Goal: Task Accomplishment & Management: Complete application form

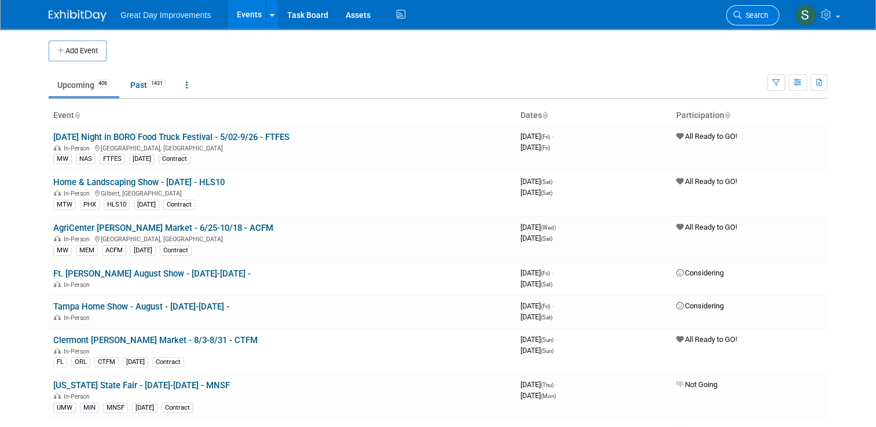
click at [768, 13] on span "Search" at bounding box center [755, 15] width 27 height 9
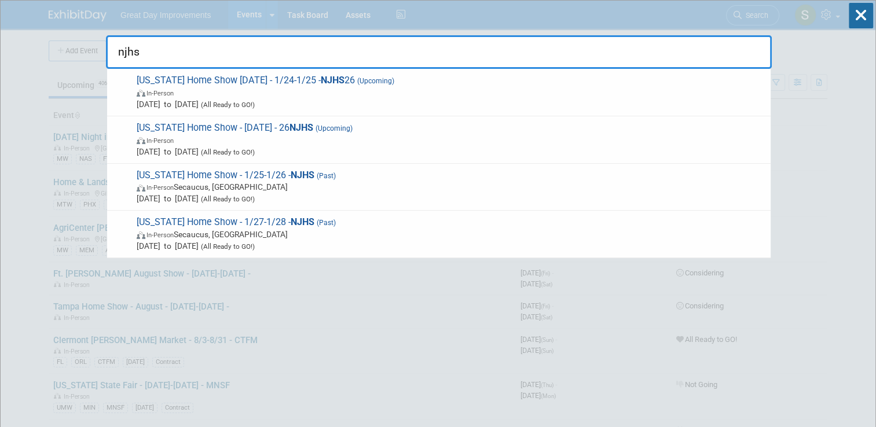
type input "njhs"
drag, startPoint x: 68, startPoint y: 123, endPoint x: 86, endPoint y: 39, distance: 85.7
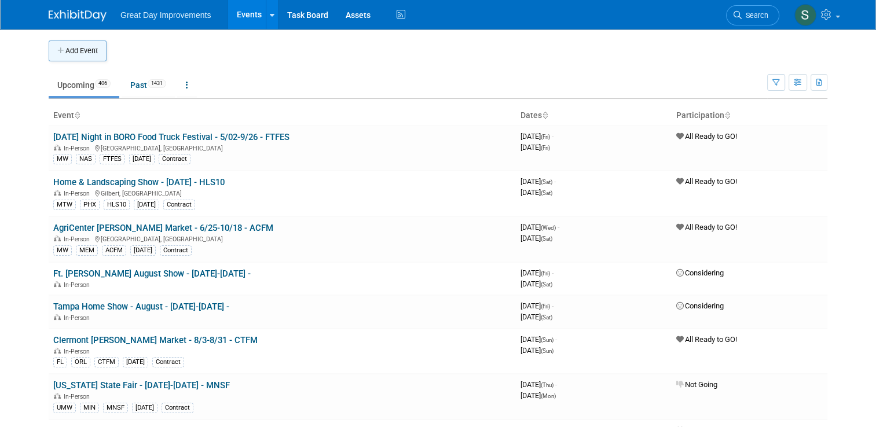
click at [75, 55] on button "Add Event" at bounding box center [78, 51] width 58 height 21
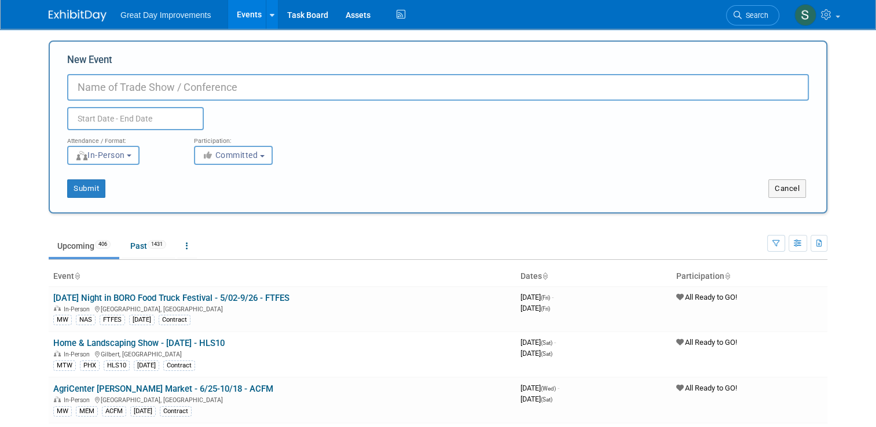
paste input "New Jersey Home Show"
type input "[US_STATE] Home Show - 9/6-9/7 - NJHSPT"
click at [246, 154] on span "Committed" at bounding box center [230, 155] width 56 height 9
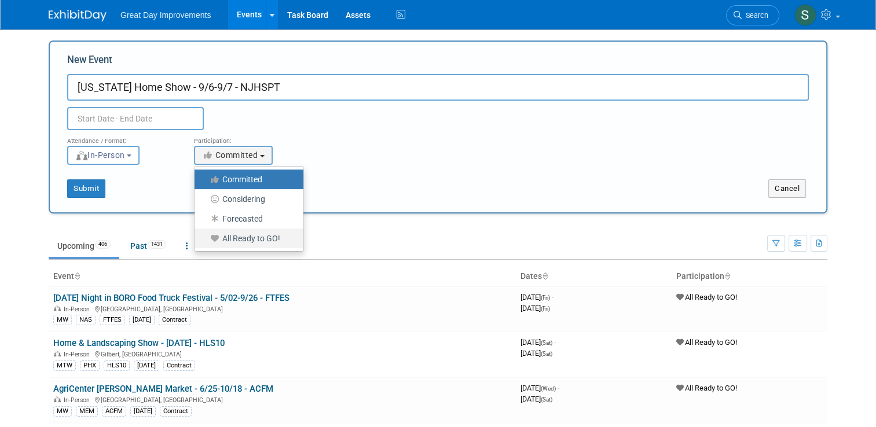
click at [259, 241] on label "All Ready to GO!" at bounding box center [245, 238] width 91 height 15
click at [205, 241] on input "All Ready to GO!" at bounding box center [201, 239] width 8 height 8
select select "102"
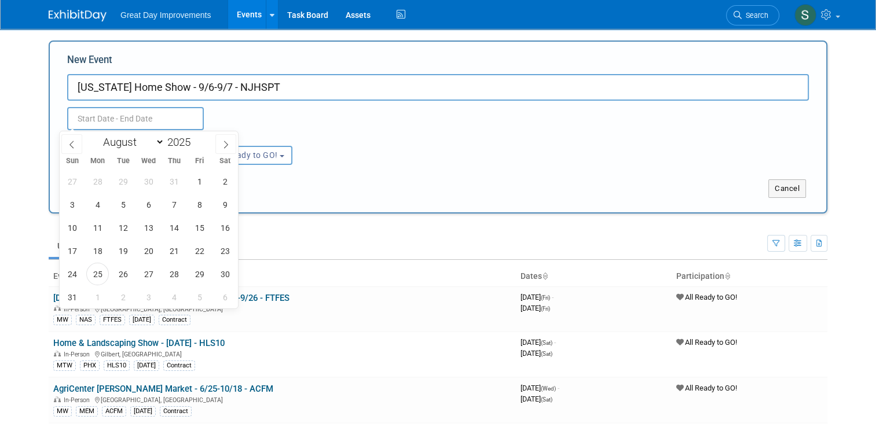
click at [161, 122] on input "text" at bounding box center [135, 118] width 137 height 23
click at [225, 144] on icon at bounding box center [226, 145] width 8 height 8
select select "8"
click at [222, 185] on span "6" at bounding box center [225, 181] width 23 height 23
click at [73, 203] on span "7" at bounding box center [72, 204] width 23 height 23
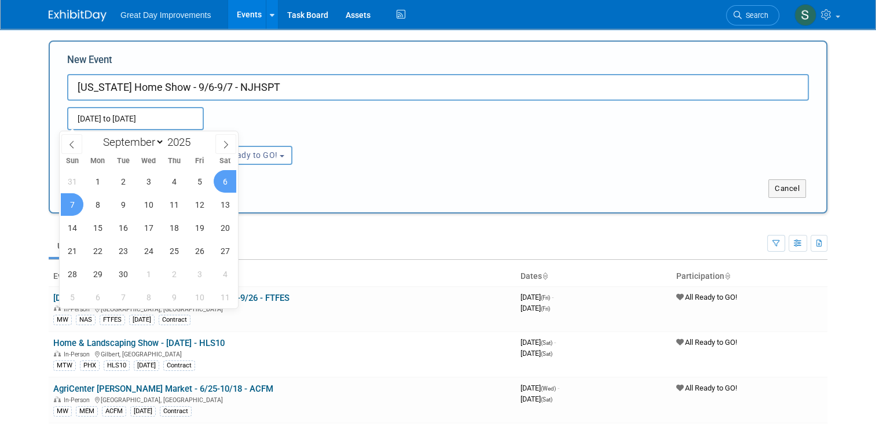
type input "Sep 6, 2025 to Sep 7, 2025"
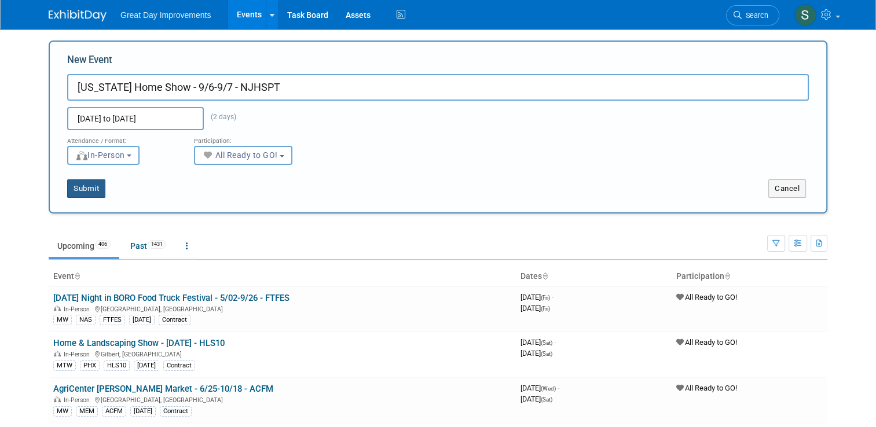
click at [83, 184] on button "Submit" at bounding box center [86, 189] width 38 height 19
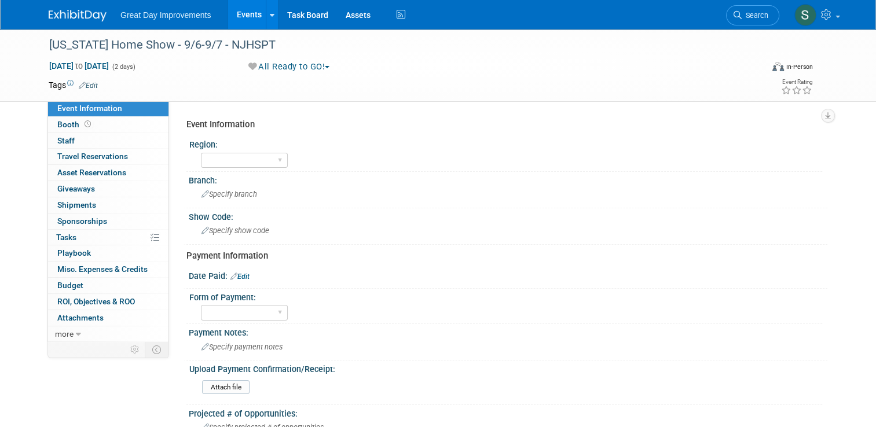
click at [89, 85] on link "Edit" at bounding box center [88, 86] width 19 height 8
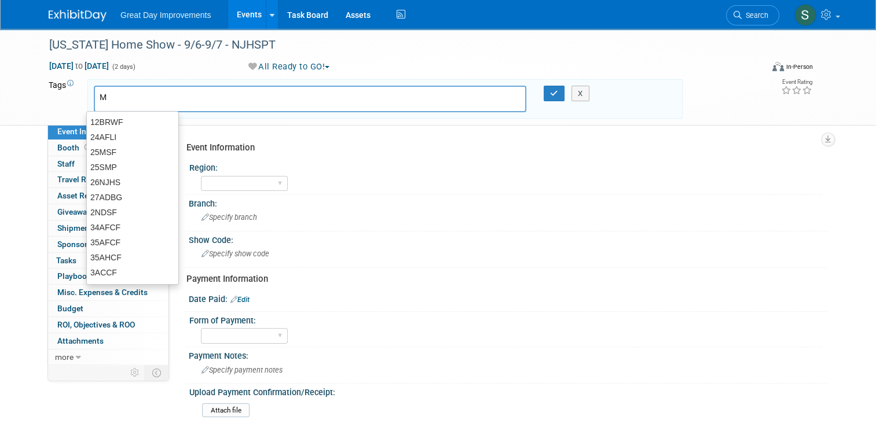
type input "MA"
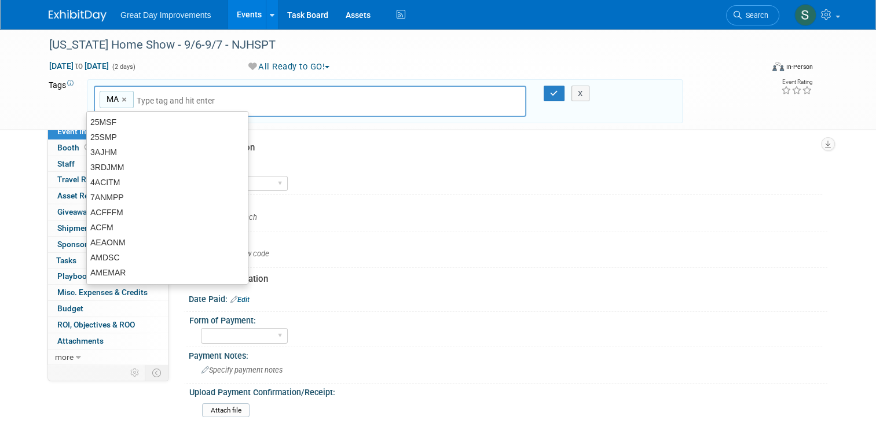
type input "MA"
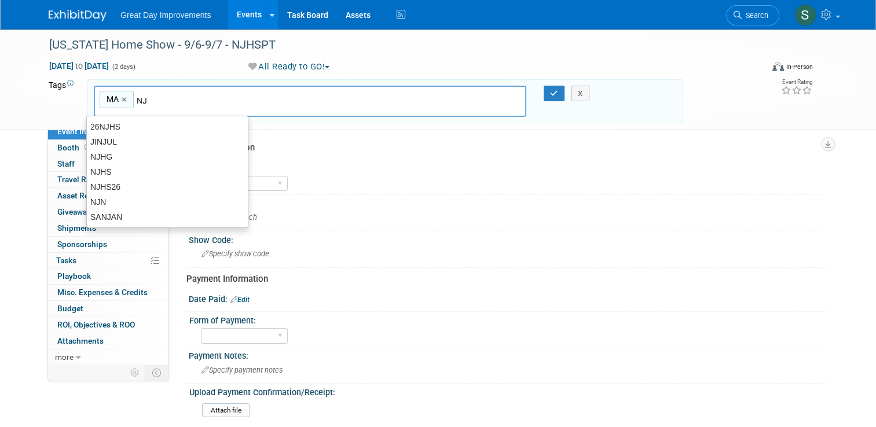
type input "NJN"
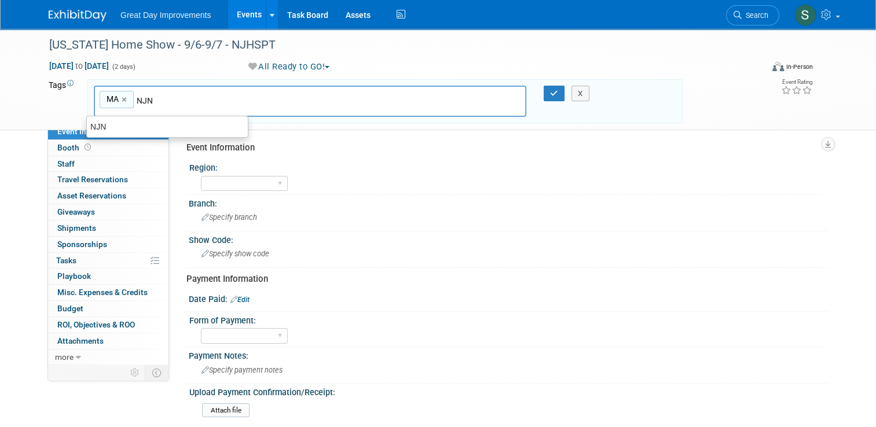
type input "MA, NJN"
type input "NJHSPT"
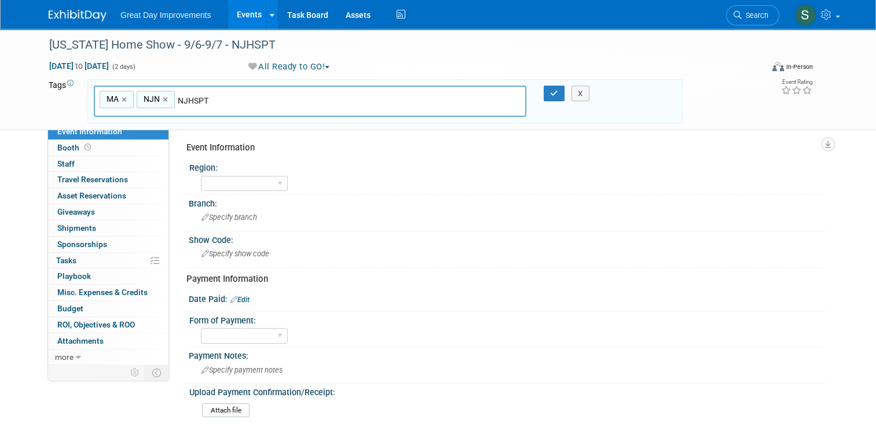
type input "MA, NJN, NJHSPT"
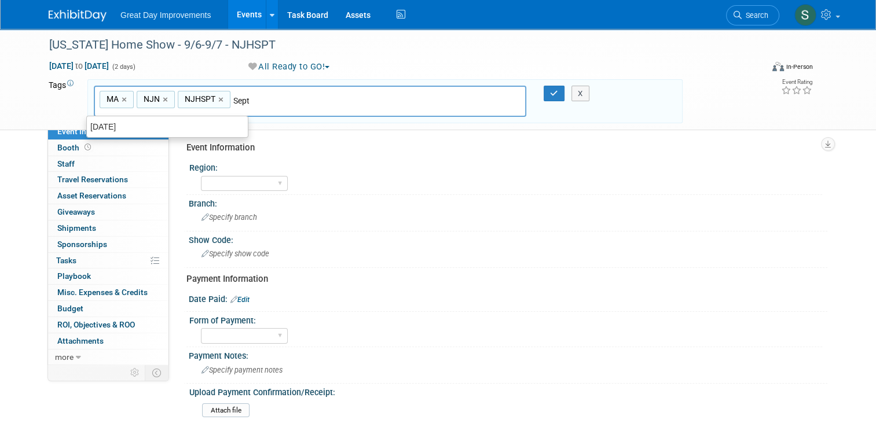
type input "[DATE]"
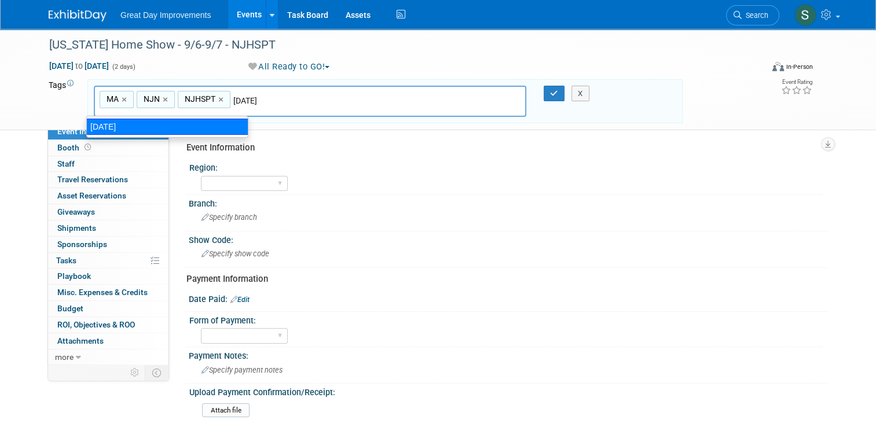
type input "MA, NJN, NJHSPT, SEPT25"
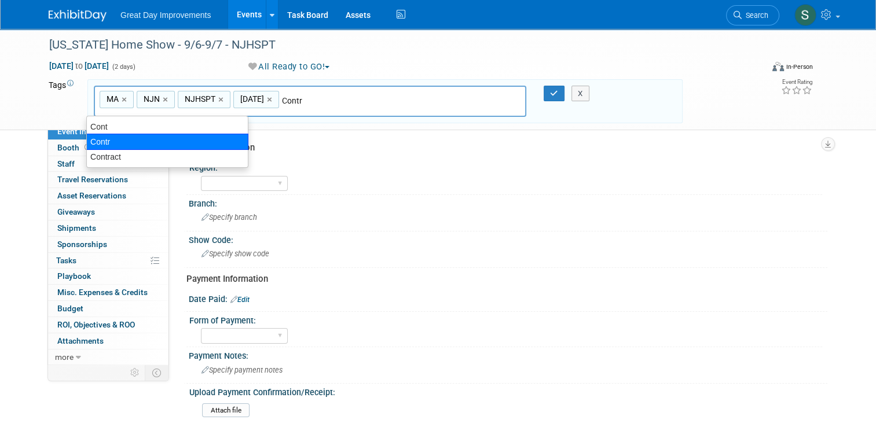
type input "Contract"
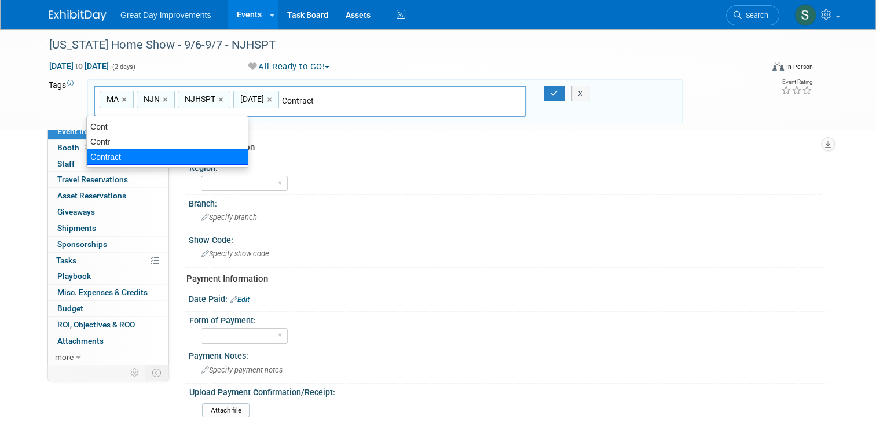
type input "MA, NJN, NJHSPT, SEPT25, Contract"
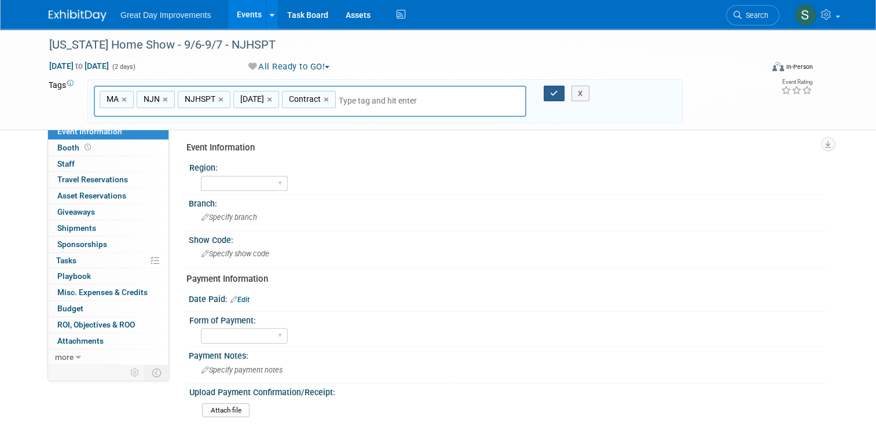
click at [551, 90] on button "button" at bounding box center [554, 94] width 21 height 16
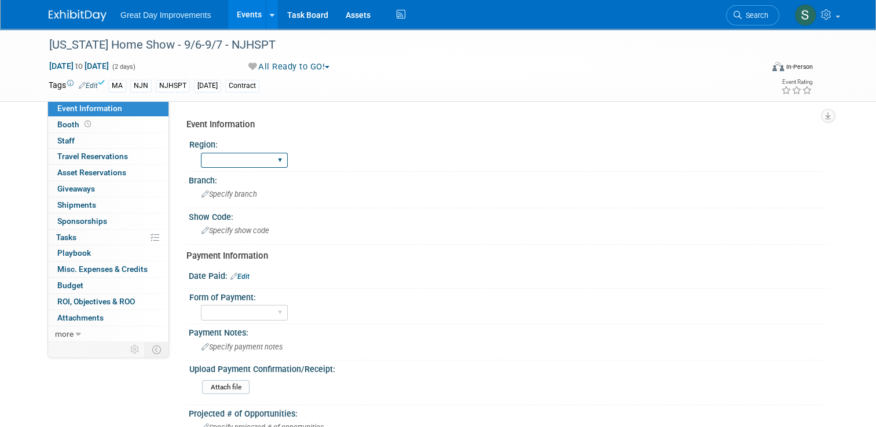
click at [259, 160] on select "GC MA MW MTW NE NEW OV PL PNW SA SE SC UMW FL" at bounding box center [244, 161] width 87 height 16
select select "MA"
click at [201, 153] on select "GC MA MW MTW NE NEW OV PL PNW SA SE SC UMW FL" at bounding box center [244, 161] width 87 height 16
click at [238, 193] on span "Specify branch" at bounding box center [230, 194] width 56 height 9
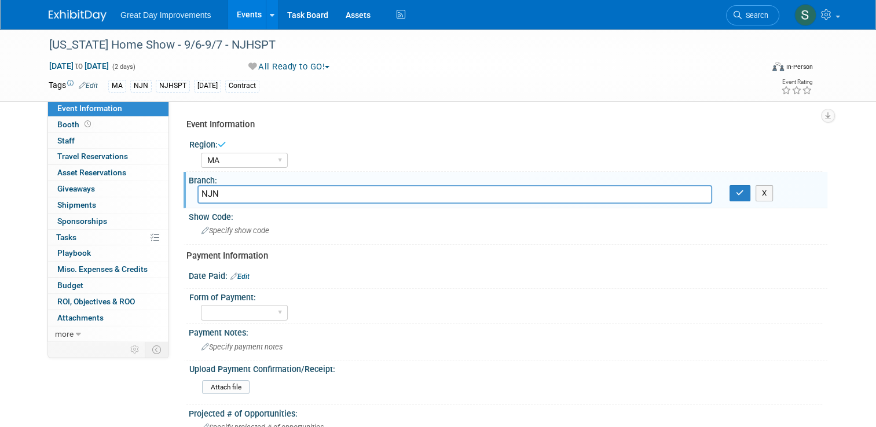
type input "NJN"
drag, startPoint x: 741, startPoint y: 199, endPoint x: 751, endPoint y: 186, distance: 15.6
click at [751, 186] on button "button" at bounding box center [740, 193] width 21 height 16
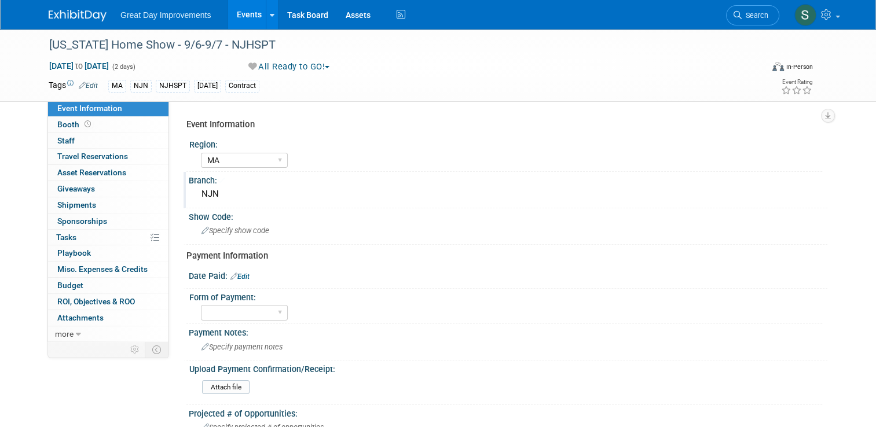
click at [751, 186] on div "NJN" at bounding box center [507, 194] width 621 height 18
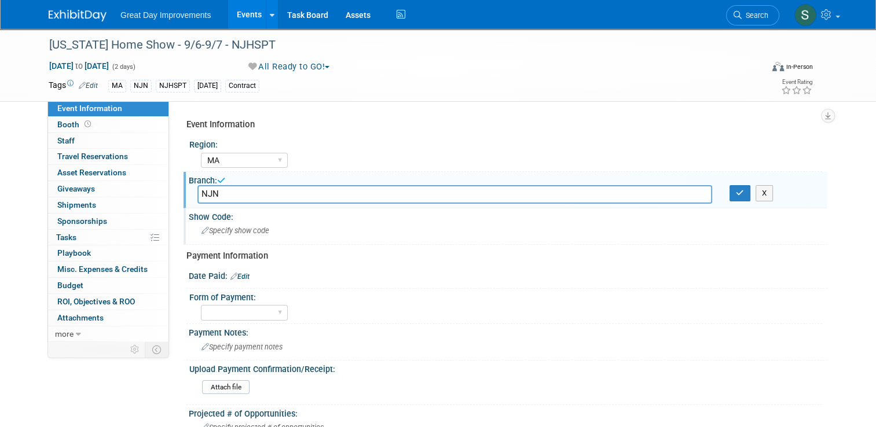
click at [407, 229] on div "Specify show code" at bounding box center [507, 231] width 621 height 18
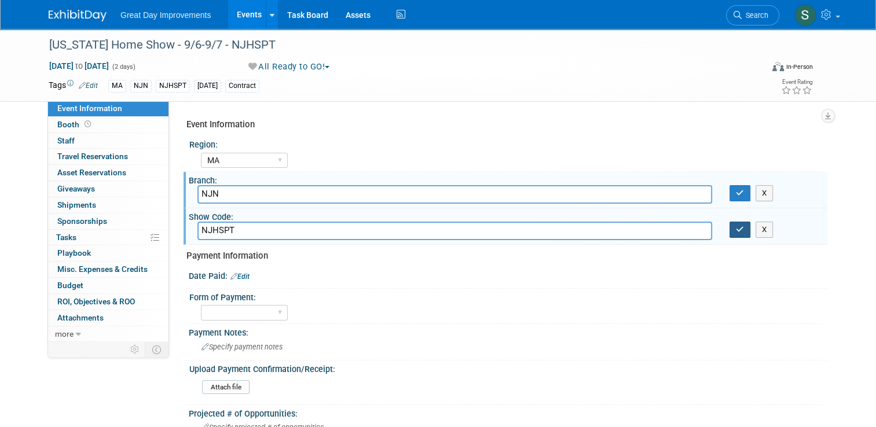
type input "NJHSPT"
drag, startPoint x: 748, startPoint y: 230, endPoint x: 749, endPoint y: 192, distance: 38.2
click at [749, 192] on div "Event Information Region: GC MA MW MTW NE NEW OV PL PNW SA SE SC UMW FL Branch:…" at bounding box center [502, 428] width 632 height 628
click at [749, 192] on button "button" at bounding box center [740, 193] width 21 height 16
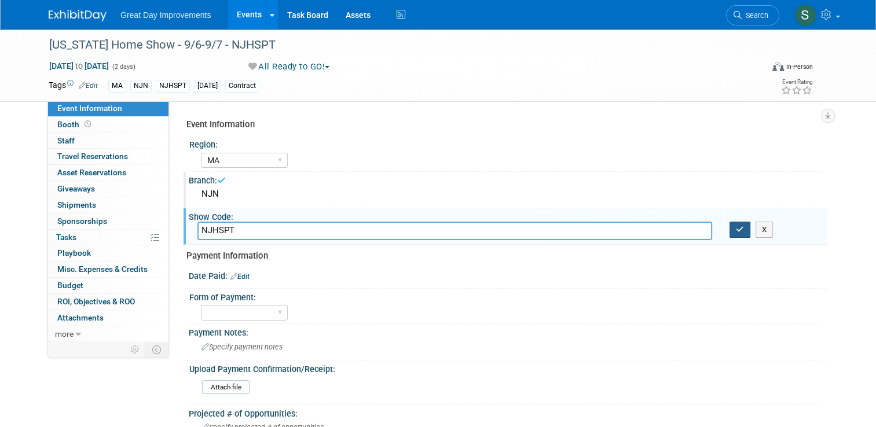
click at [744, 226] on icon "button" at bounding box center [740, 230] width 8 height 8
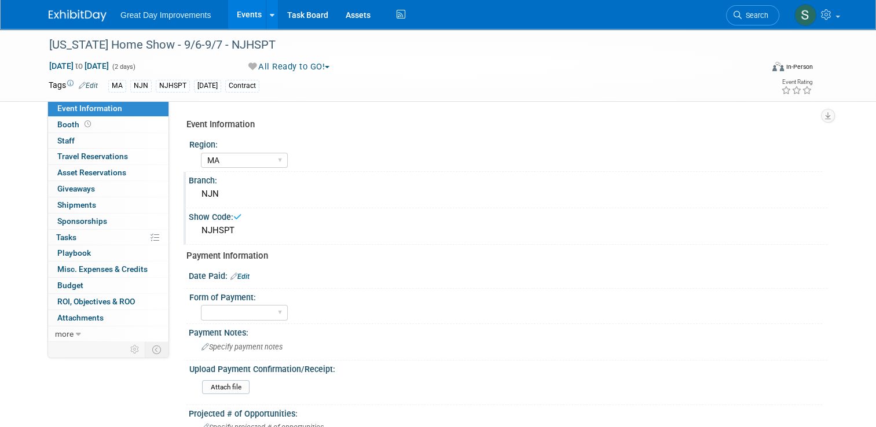
click at [65, 10] on img at bounding box center [78, 16] width 58 height 12
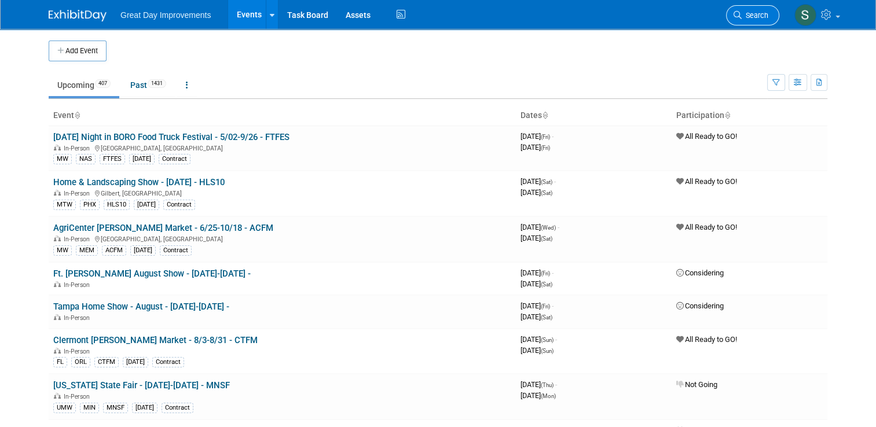
click at [741, 19] on link "Search" at bounding box center [752, 15] width 53 height 20
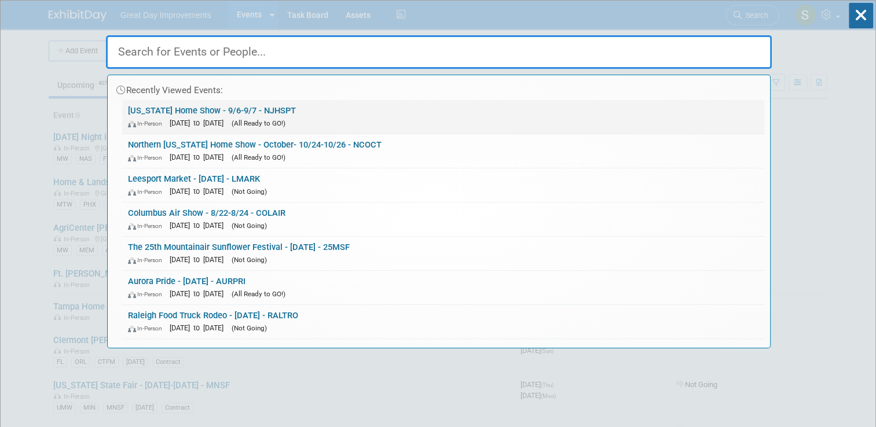
click at [239, 117] on div "In-Person Sep 6, 2025 to Sep 7, 2025 (All Ready to GO!)" at bounding box center [443, 123] width 631 height 12
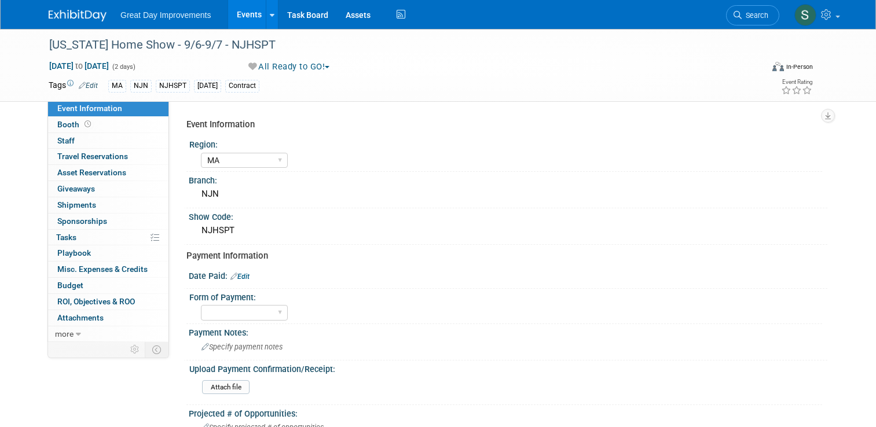
select select "MA"
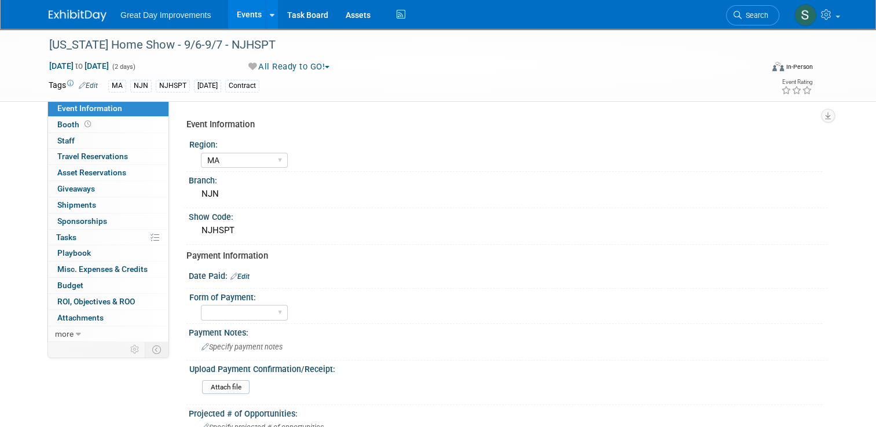
click at [80, 82] on link "Edit" at bounding box center [88, 86] width 19 height 8
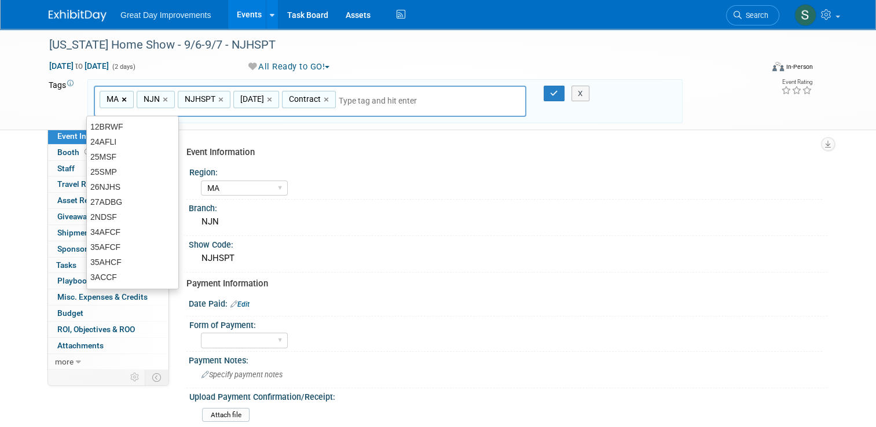
click at [122, 98] on link "×" at bounding box center [126, 99] width 8 height 13
type input "NJN, NJHSPT, SEPT25, Contract"
click at [349, 98] on input "text" at bounding box center [383, 101] width 162 height 12
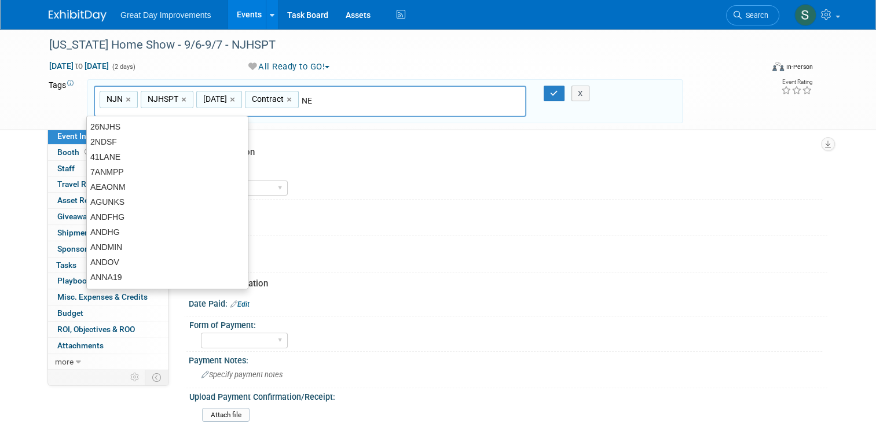
type input "NEW"
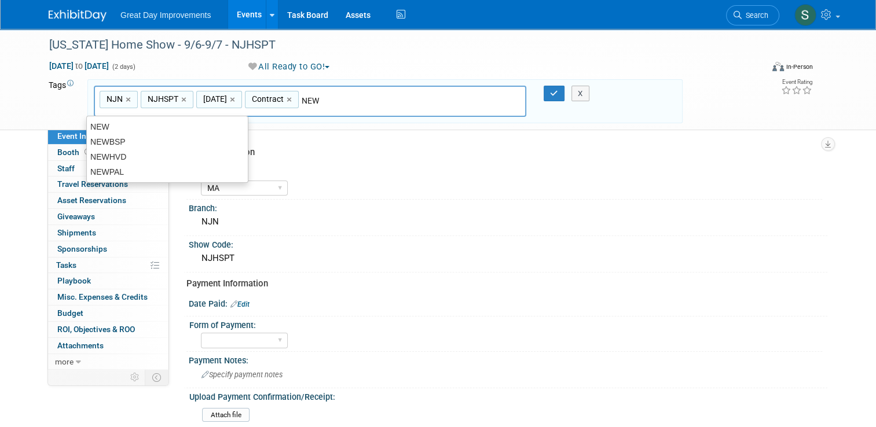
type input "NJN, NJHSPT, SEPT25, Contract, NEW"
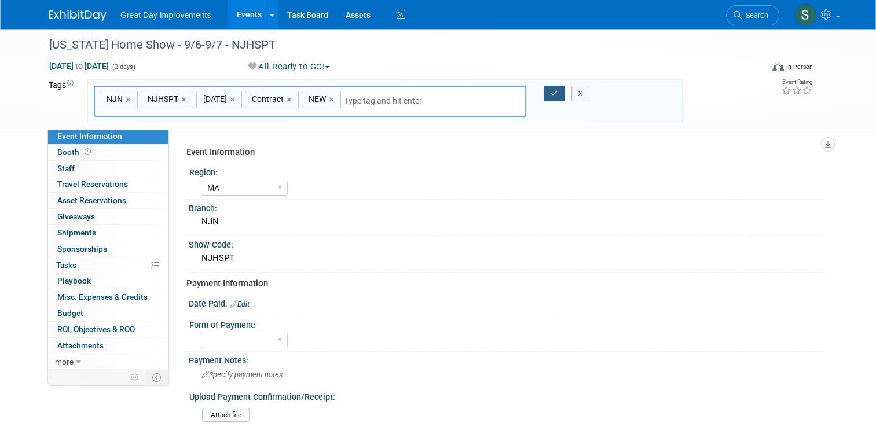
click at [557, 87] on button "button" at bounding box center [554, 94] width 21 height 16
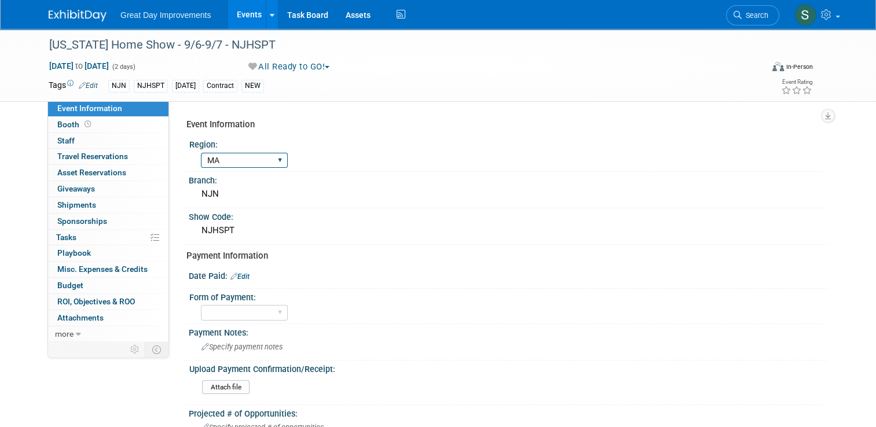
click at [234, 165] on select "GC MA MW MTW NE NEW OV PL PNW SA SE SC UMW FL" at bounding box center [244, 161] width 87 height 16
select select "NEW"
click at [201, 153] on select "GC MA MW MTW NE NEW OV PL PNW SA SE SC UMW FL" at bounding box center [244, 161] width 87 height 16
click at [103, 18] on div at bounding box center [85, 10] width 72 height 21
click at [82, 9] on link at bounding box center [85, 9] width 72 height 9
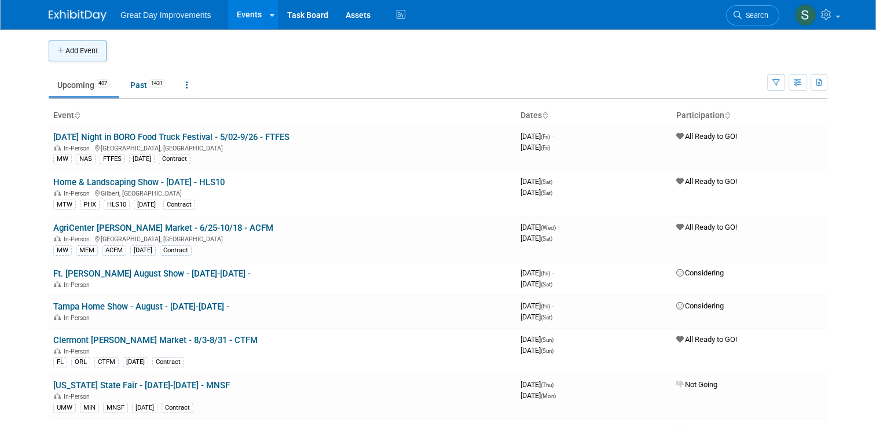
click at [75, 57] on button "Add Event" at bounding box center [78, 51] width 58 height 21
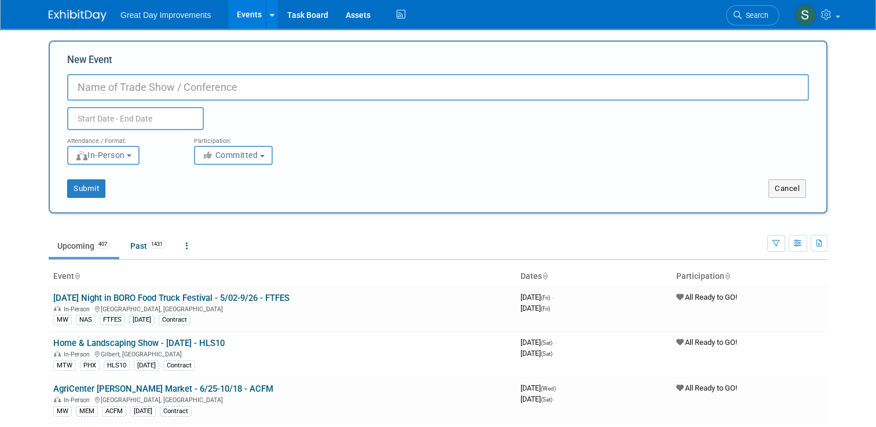
click at [144, 78] on input "New Event" at bounding box center [438, 87] width 742 height 27
paste input "New Jersey Home Show"
type input "[US_STATE] Home Show - 10/4-10/5 - NJHOCT"
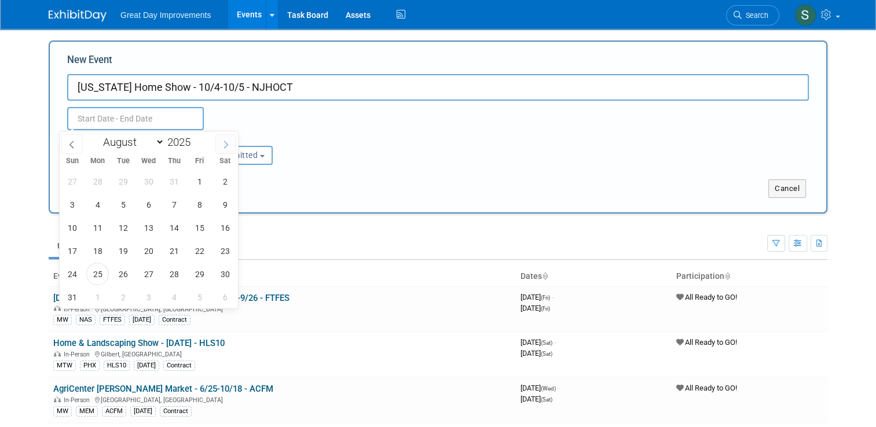
click at [220, 141] on span at bounding box center [225, 144] width 21 height 20
select select "9"
click at [226, 178] on span "4" at bounding box center [225, 181] width 23 height 23
click at [75, 207] on span "5" at bounding box center [72, 204] width 23 height 23
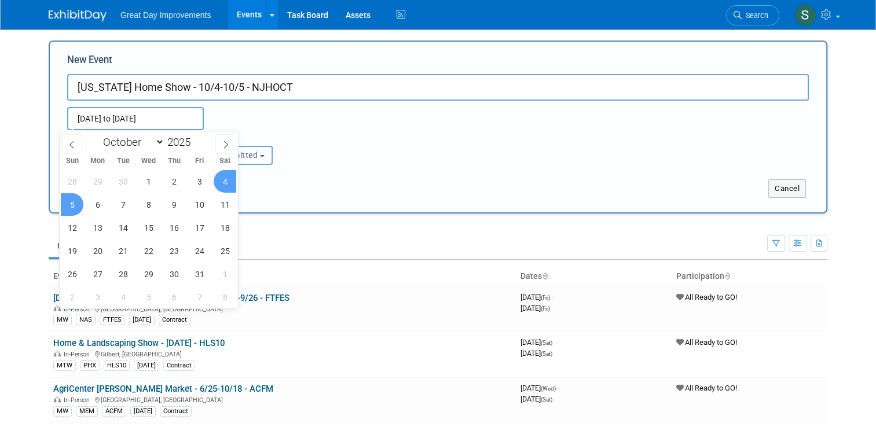
type input "Oct 4, 2025 to Oct 5, 2025"
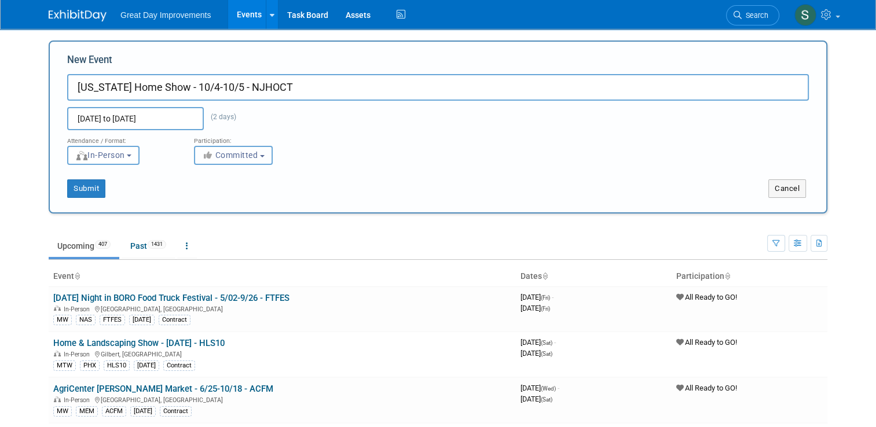
click at [221, 159] on span "Committed" at bounding box center [230, 155] width 56 height 9
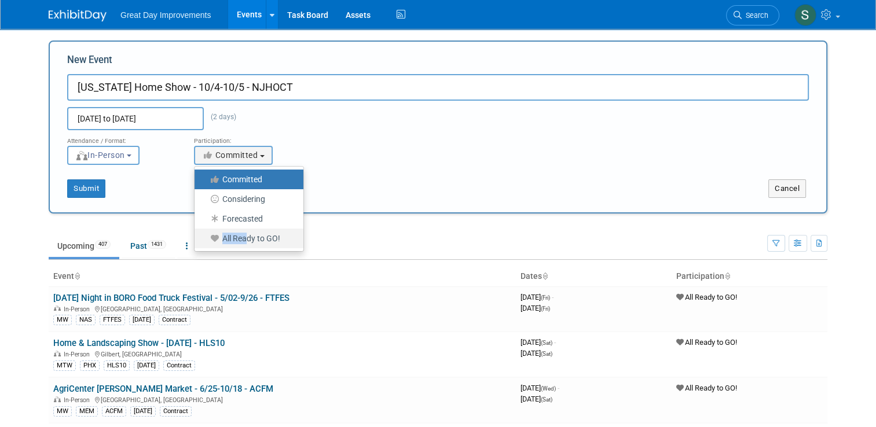
drag, startPoint x: 240, startPoint y: 236, endPoint x: 208, endPoint y: 231, distance: 32.3
click at [208, 231] on label "All Ready to GO!" at bounding box center [245, 238] width 91 height 15
click at [205, 235] on input "All Ready to GO!" at bounding box center [201, 239] width 8 height 8
select select "102"
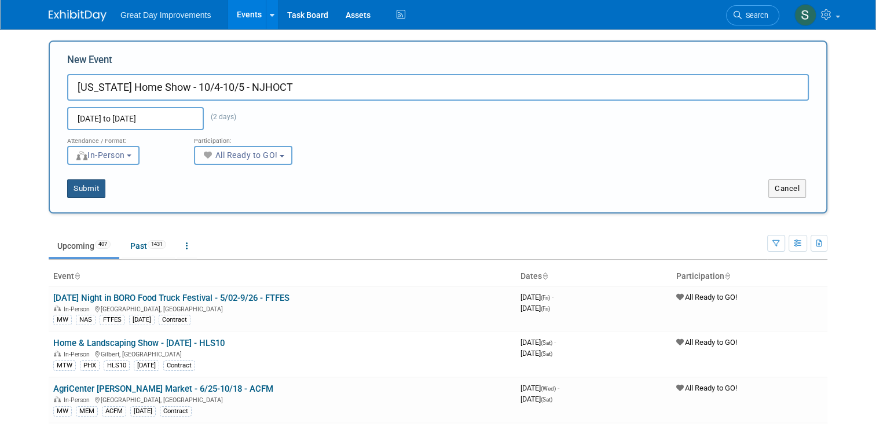
click at [77, 185] on button "Submit" at bounding box center [86, 189] width 38 height 19
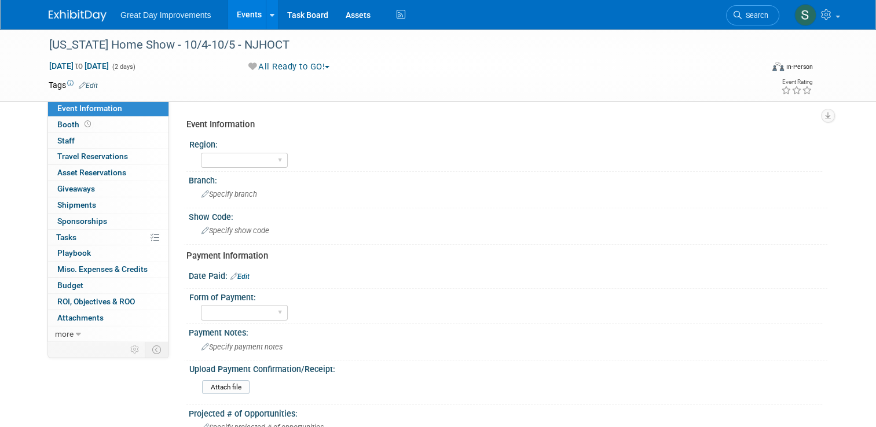
click at [85, 86] on link "Edit" at bounding box center [88, 86] width 19 height 8
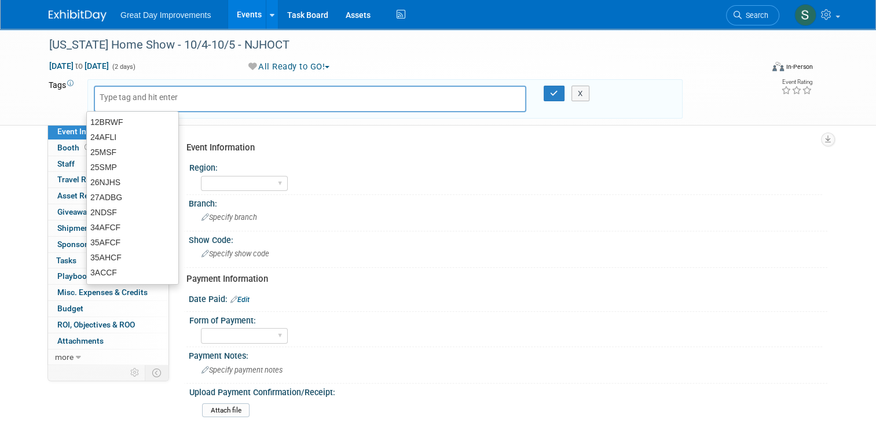
click at [111, 98] on input "text" at bounding box center [146, 97] width 93 height 12
type input "nEW"
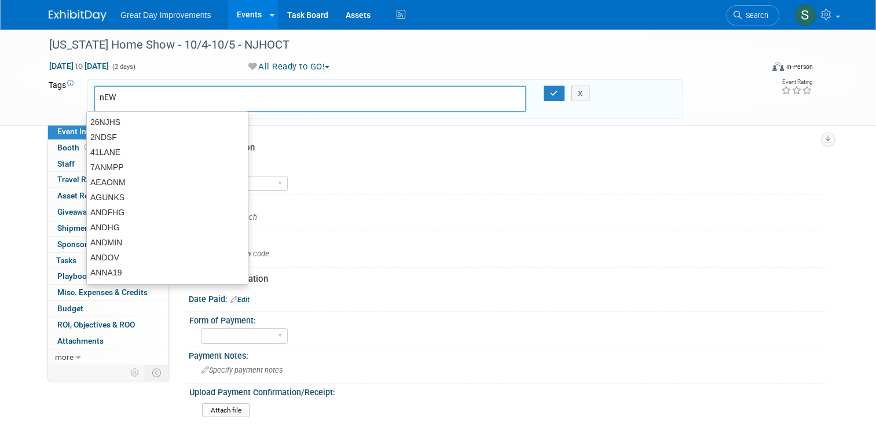
type input "nEW"
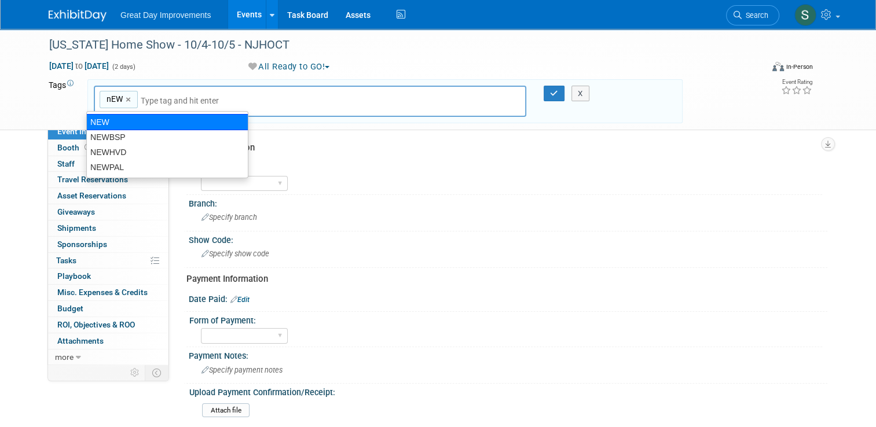
click at [119, 127] on div "NEW" at bounding box center [167, 122] width 162 height 16
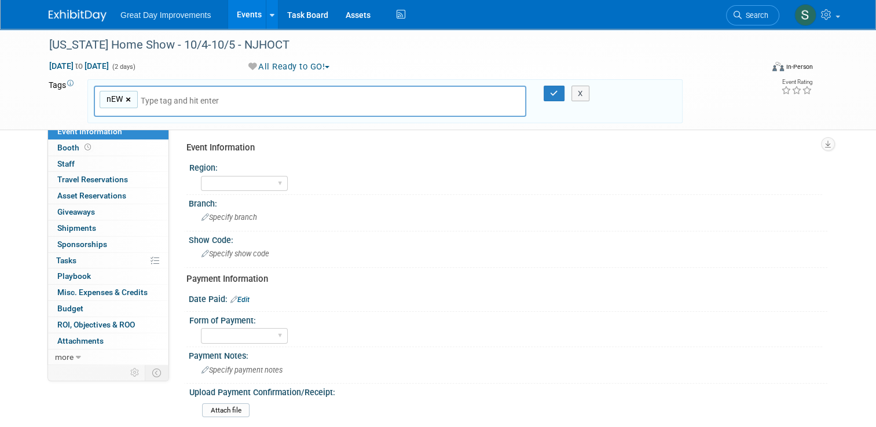
click at [126, 103] on link "×" at bounding box center [130, 99] width 8 height 13
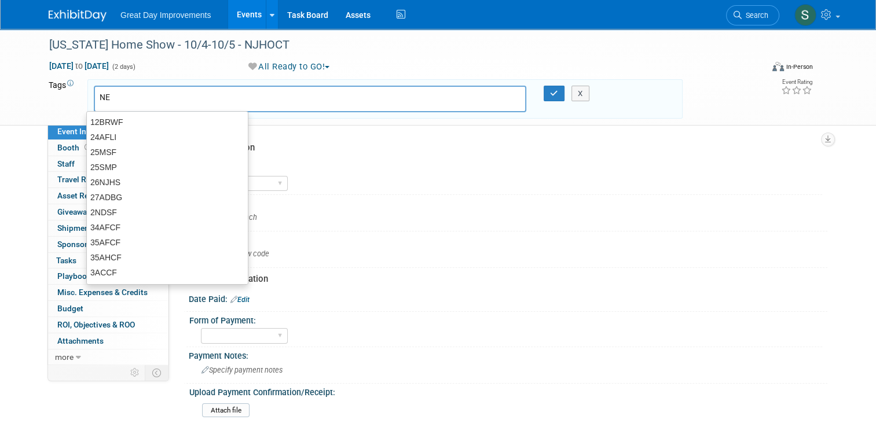
type input "NEW"
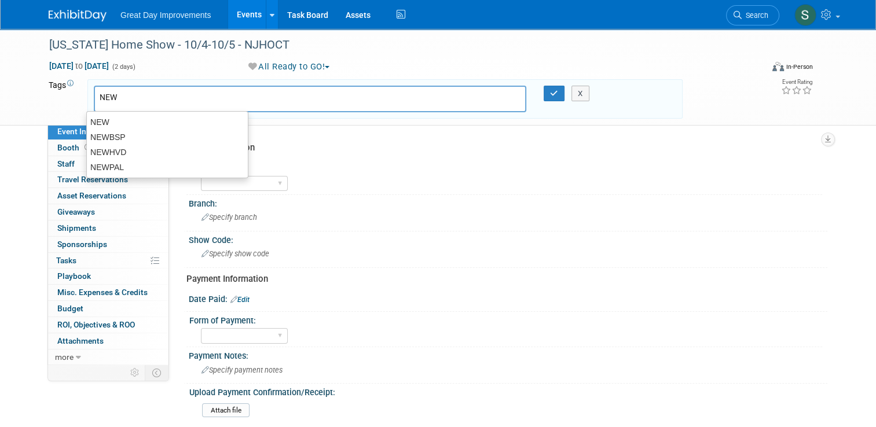
type input "NEW"
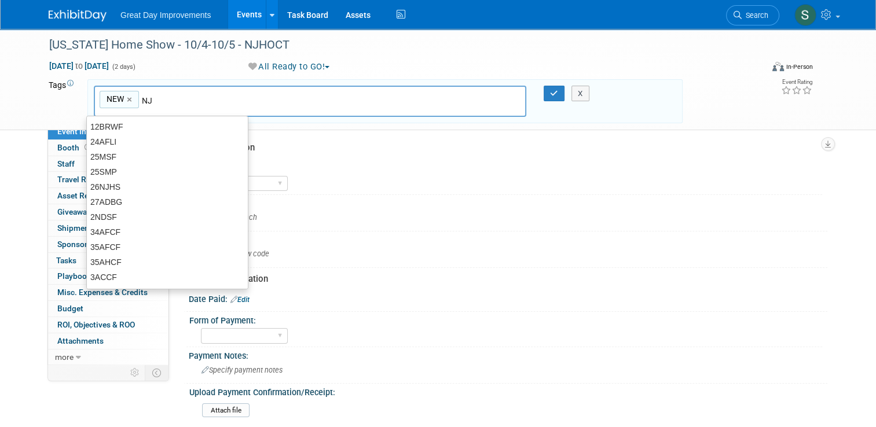
type input "NJN"
type input "NEW, [GEOGRAPHIC_DATA]"
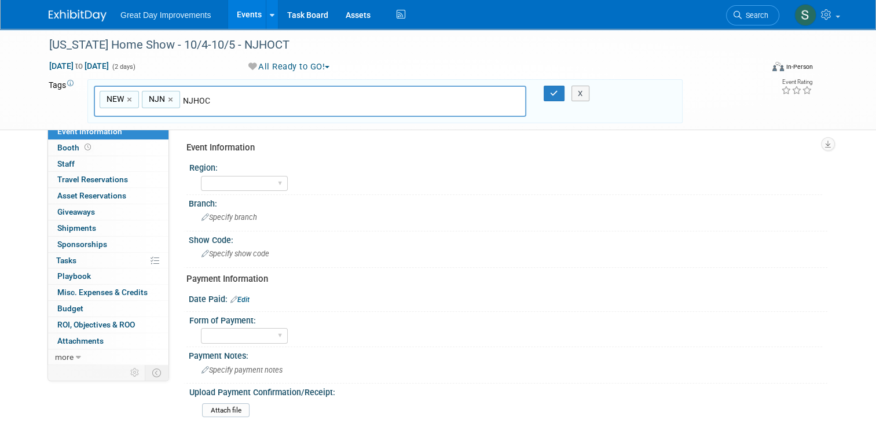
type input "NJHOCT"
type input "NEW, NJN, NJHOCT"
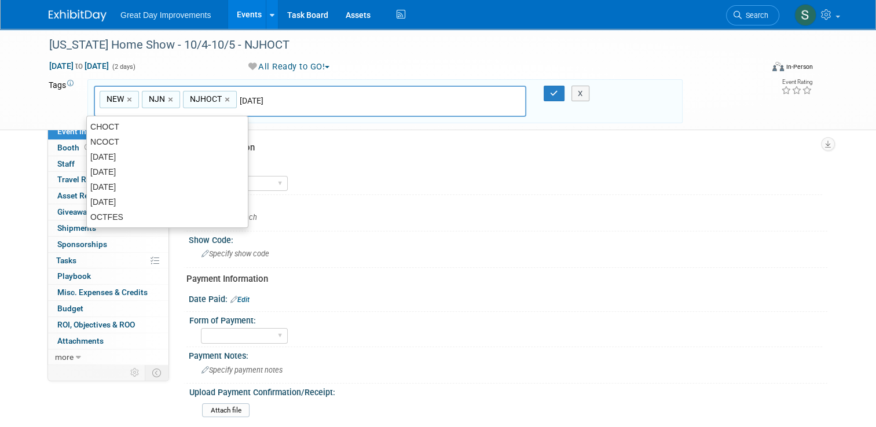
type input "[DATE]"
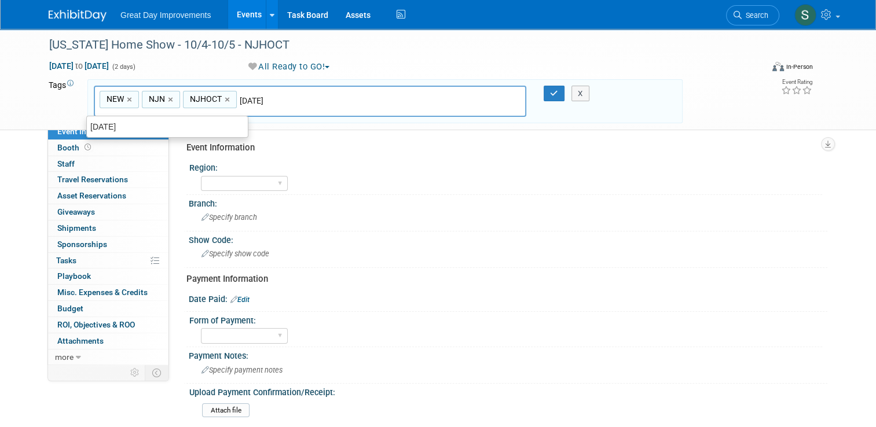
type input "NEW, NJN, NJHOCT, [DATE]"
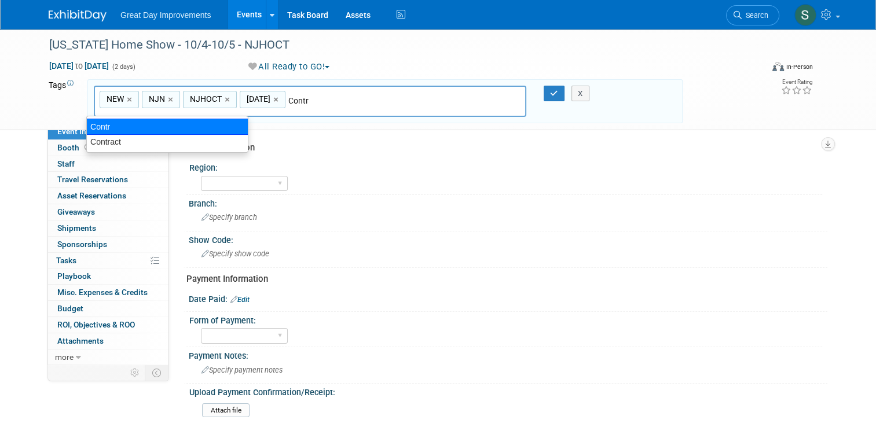
type input "Contract"
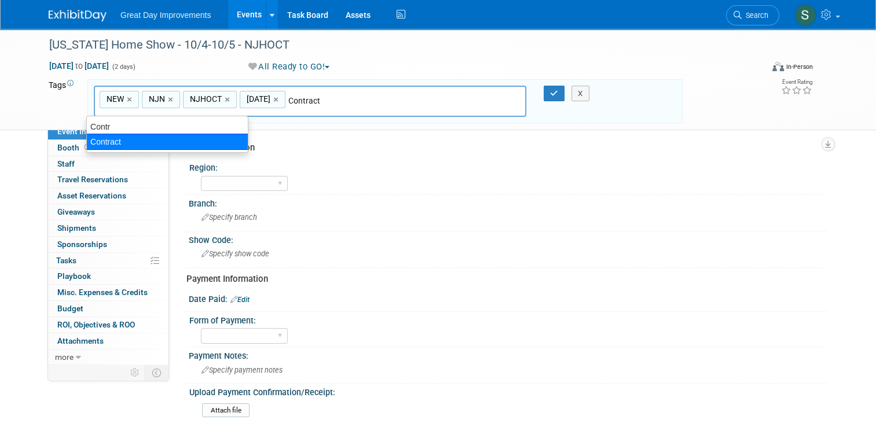
type input "NEW, NJN, NJHOCT, [DATE], Contract"
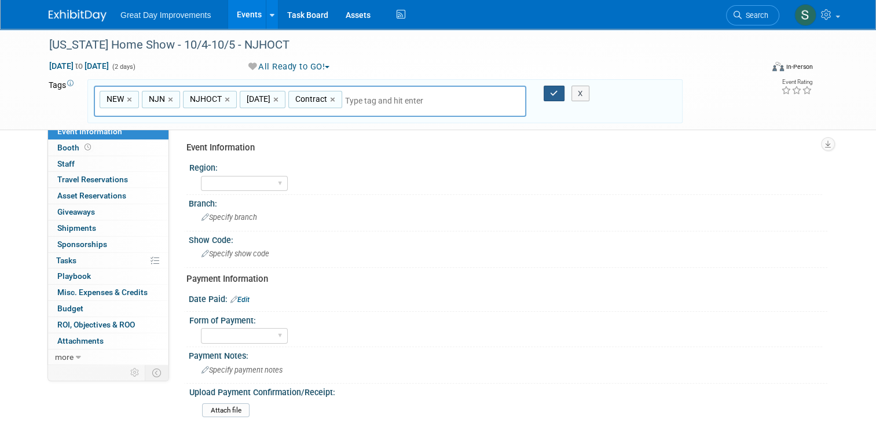
click at [557, 94] on icon "button" at bounding box center [554, 94] width 8 height 8
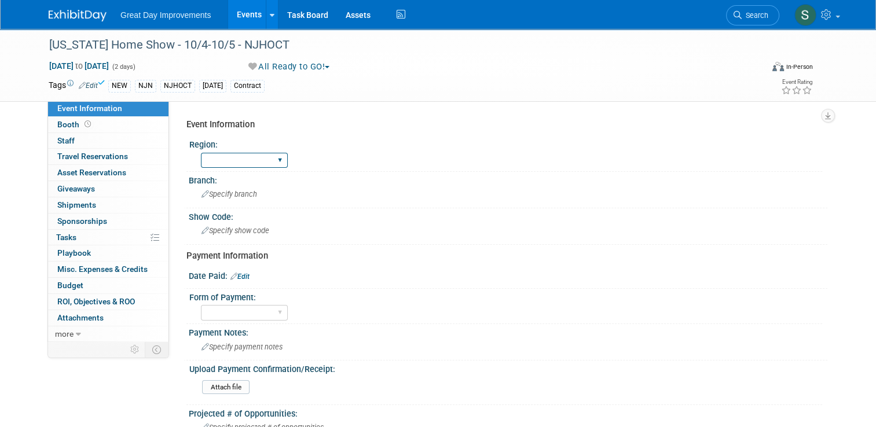
click at [251, 158] on select "GC MA MW MTW NE NEW OV PL PNW SA SE SC UMW FL" at bounding box center [244, 161] width 87 height 16
select select "NEW"
click at [201, 153] on select "GC MA MW MTW NE NEW OV PL PNW SA SE SC UMW FL" at bounding box center [244, 161] width 87 height 16
click at [244, 186] on div "Specify branch" at bounding box center [507, 194] width 621 height 18
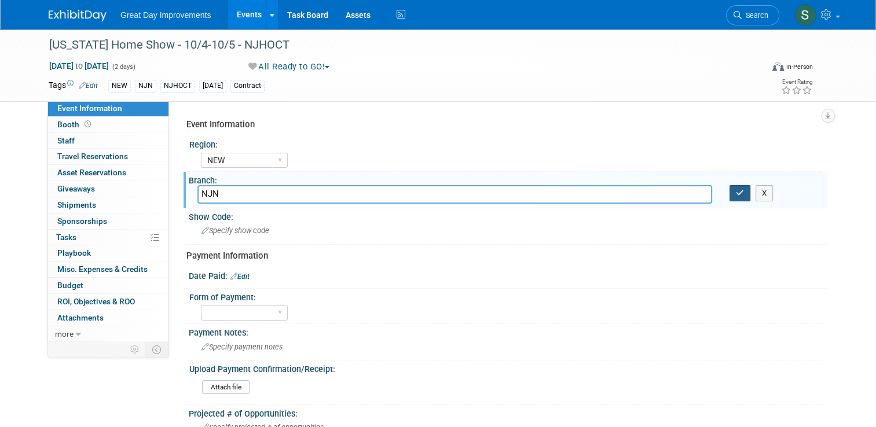
type input "NJN"
click at [734, 193] on button "button" at bounding box center [740, 193] width 21 height 16
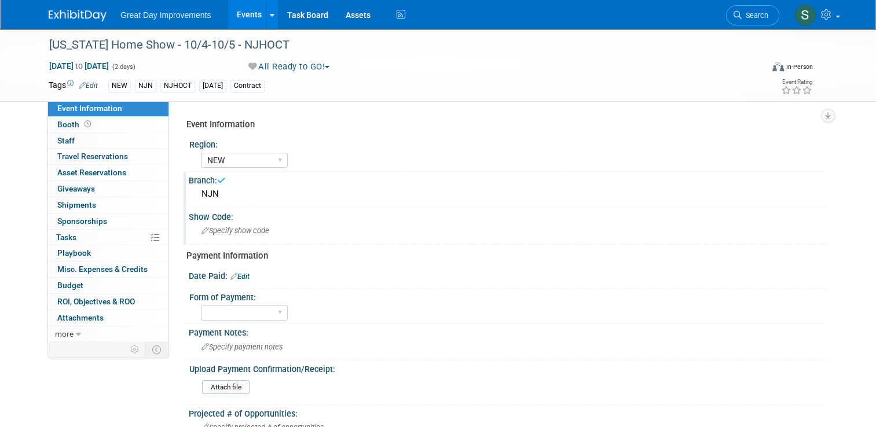
click at [387, 227] on div "Specify show code" at bounding box center [507, 231] width 621 height 18
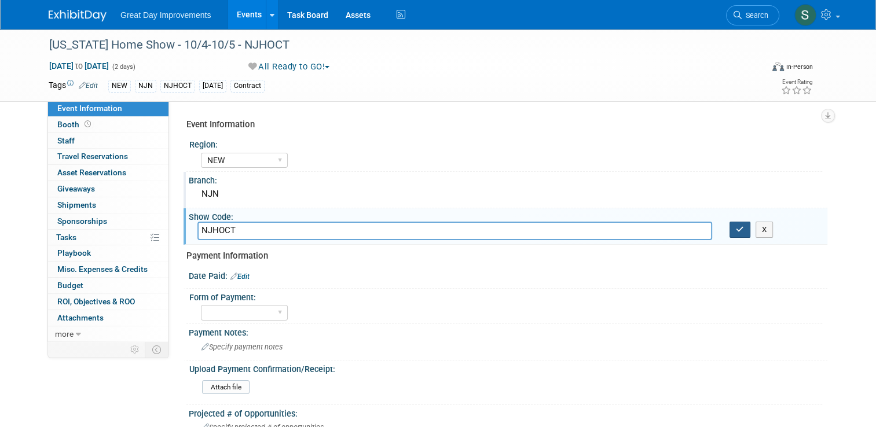
type input "NJHOCT"
click at [744, 224] on button "button" at bounding box center [740, 230] width 21 height 16
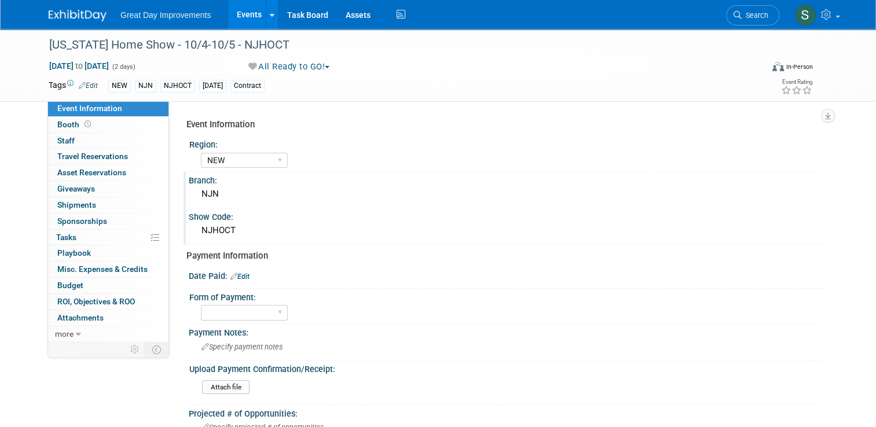
click at [83, 82] on link "Edit" at bounding box center [88, 86] width 19 height 8
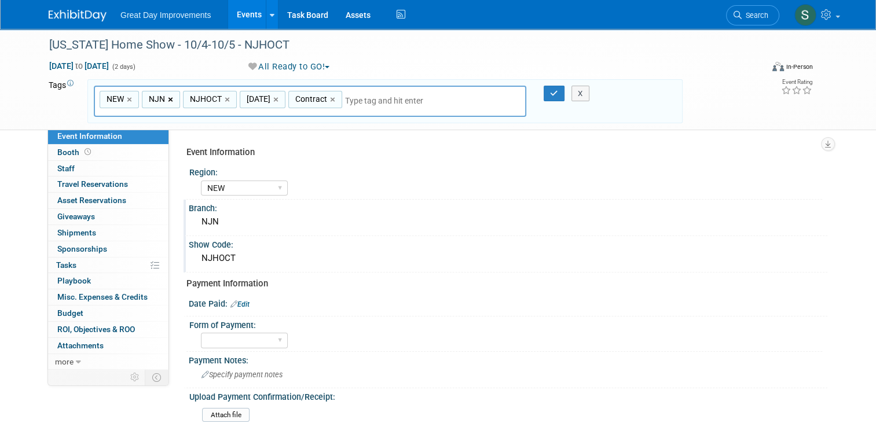
click at [168, 101] on link "×" at bounding box center [172, 99] width 8 height 13
type input "NEW, NJHOCT, OCT25, Contract"
click at [127, 100] on div "NEW ×" at bounding box center [119, 100] width 39 height 18
type input "NEW"
click at [127, 98] on link "×" at bounding box center [131, 99] width 8 height 13
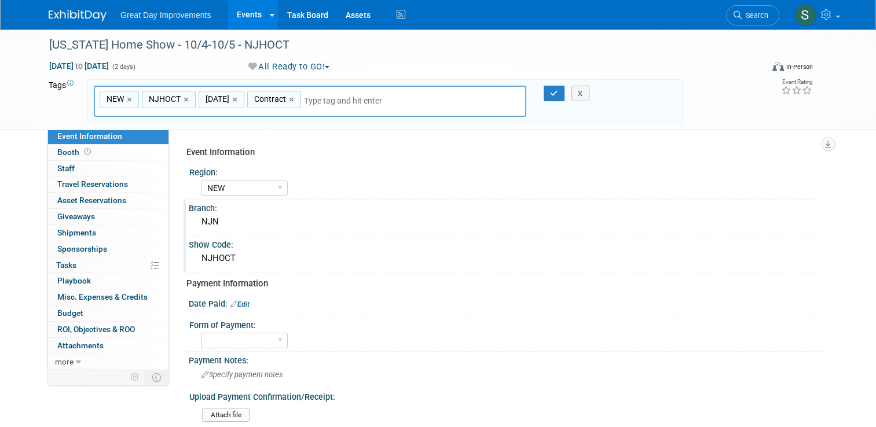
type input "NJHOCT, OCT25, Contract"
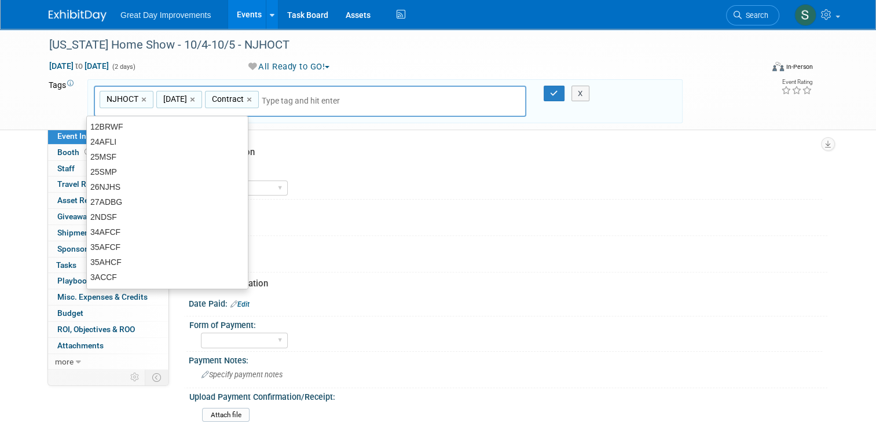
click at [319, 96] on input "text" at bounding box center [343, 101] width 162 height 12
type input "MA"
type input "NJHOCT, OCT25, Contract, MA"
type input "PHI"
type input "NJHOCT, OCT25, Contract, MA, PHI"
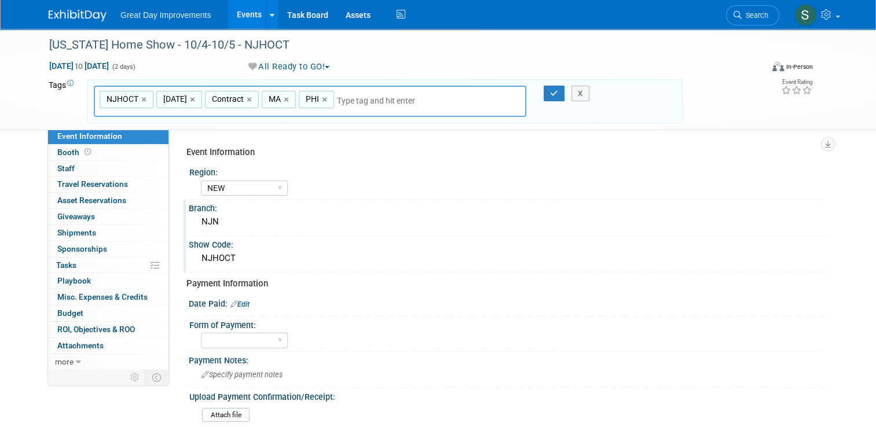
click at [562, 95] on div "X" at bounding box center [584, 94] width 50 height 16
click at [555, 98] on button "button" at bounding box center [554, 94] width 21 height 16
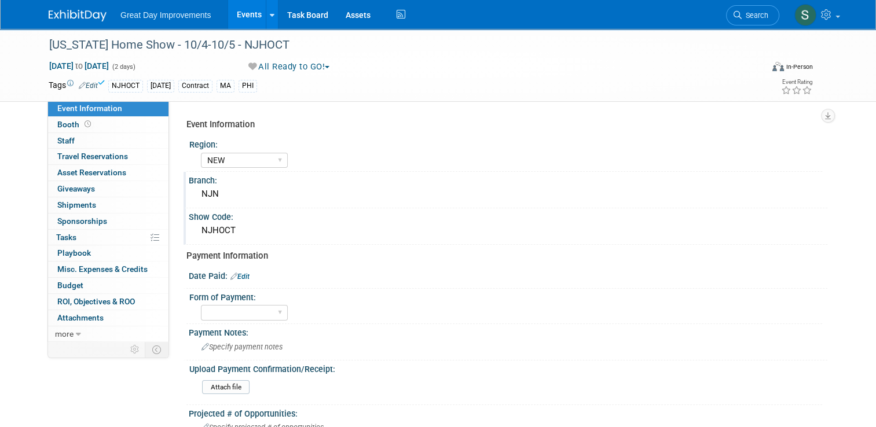
click at [220, 186] on div "NJN" at bounding box center [507, 194] width 621 height 18
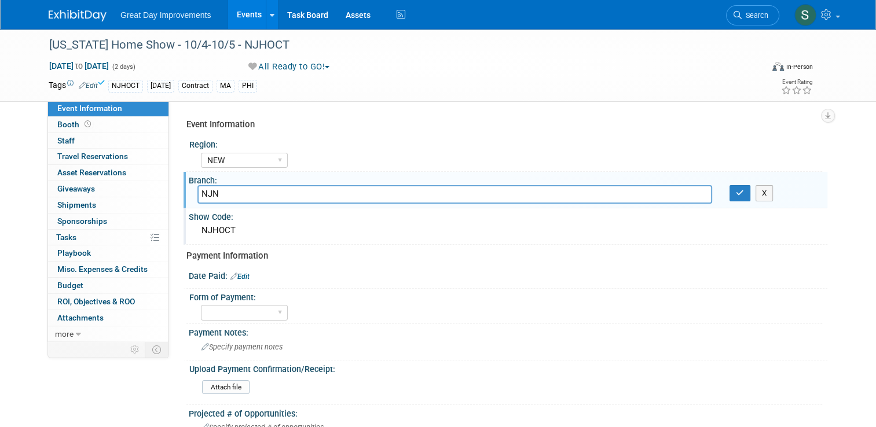
click at [220, 186] on input "NJN" at bounding box center [454, 194] width 515 height 18
type input "PHI"
click at [751, 193] on button "button" at bounding box center [740, 193] width 21 height 16
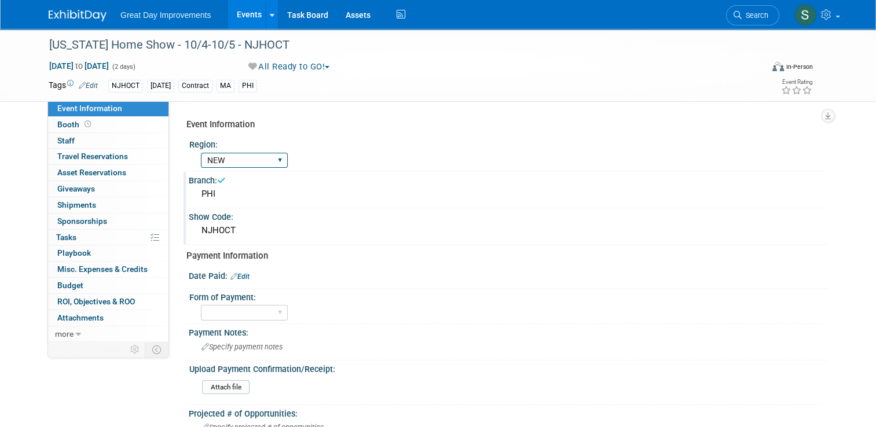
click at [273, 159] on select "GC MA MW MTW NE NEW OV PL PNW SA SE SC UMW FL" at bounding box center [244, 161] width 87 height 16
select select "MA"
click at [201, 153] on select "GC MA MW MTW NE NEW OV PL PNW SA SE SC UMW FL" at bounding box center [244, 161] width 87 height 16
click at [73, 22] on div "Great Day Improvements Events Add Event Bulk Upload Events Shareable Event Boar…" at bounding box center [438, 14] width 779 height 29
click at [79, 18] on img at bounding box center [78, 16] width 58 height 12
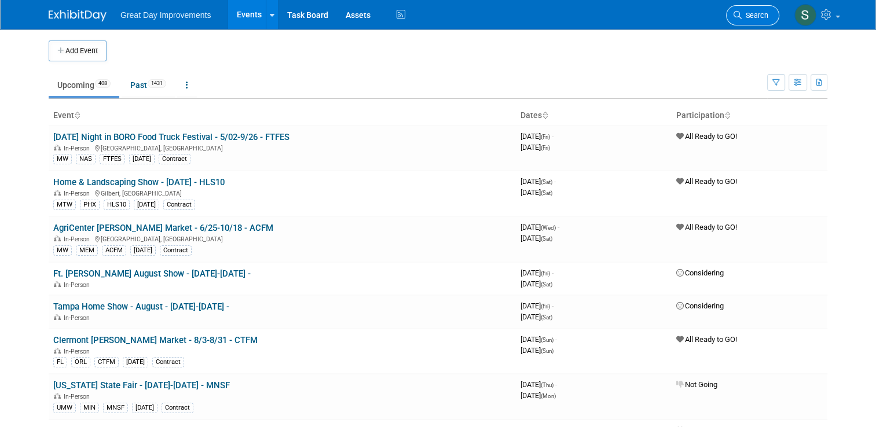
click at [750, 19] on span "Search" at bounding box center [755, 15] width 27 height 9
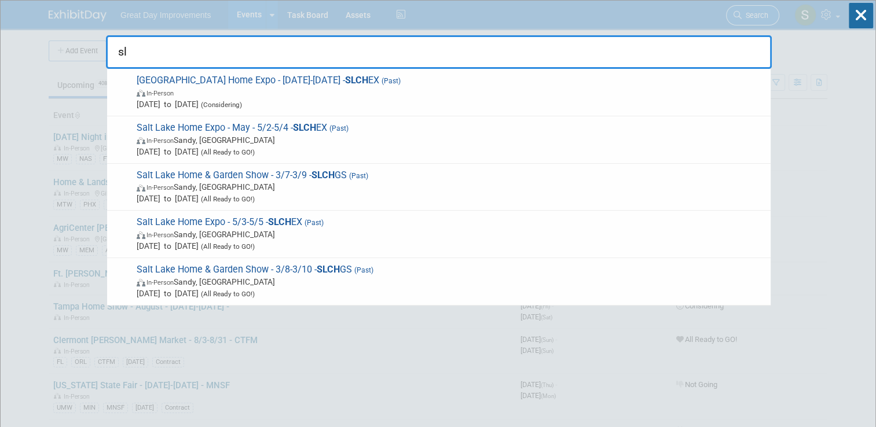
type input "s"
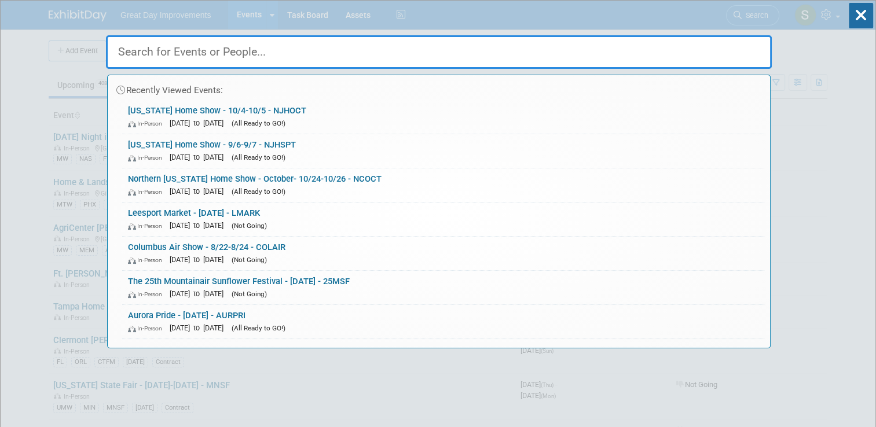
paste input "Salt Lake Home Expo"
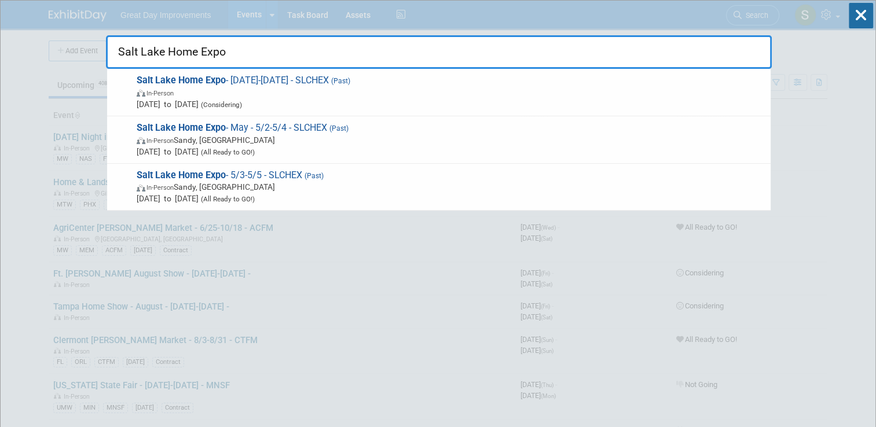
type input "Salt Lake Home Expo"
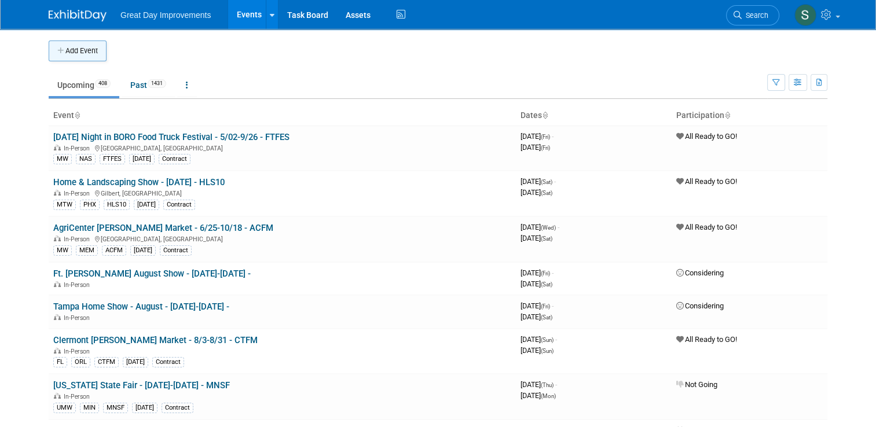
click at [67, 43] on button "Add Event" at bounding box center [78, 51] width 58 height 21
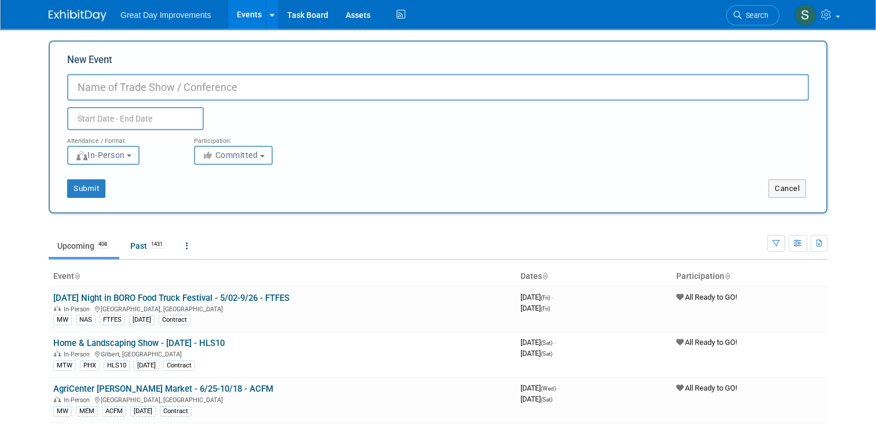
paste input "Salt Lake Home Expo"
type input "Salt Lake Home Expo - 8/29-8/31 - SLCFE"
click at [248, 159] on span "Committed" at bounding box center [230, 155] width 56 height 9
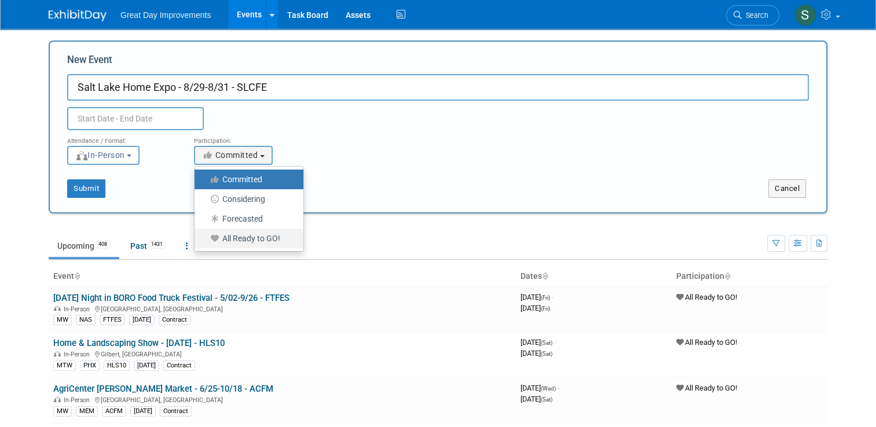
click at [253, 234] on label "All Ready to GO!" at bounding box center [245, 238] width 91 height 15
click at [205, 235] on input "All Ready to GO!" at bounding box center [201, 239] width 8 height 8
select select "102"
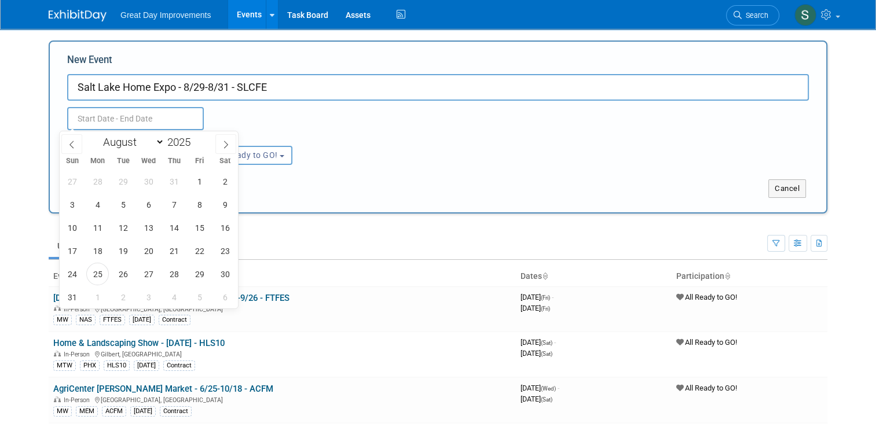
click at [148, 119] on input "text" at bounding box center [135, 118] width 137 height 23
click at [203, 272] on span "29" at bounding box center [199, 274] width 23 height 23
click at [74, 293] on span "31" at bounding box center [72, 297] width 23 height 23
type input "Aug 29, 2025 to Aug 31, 2025"
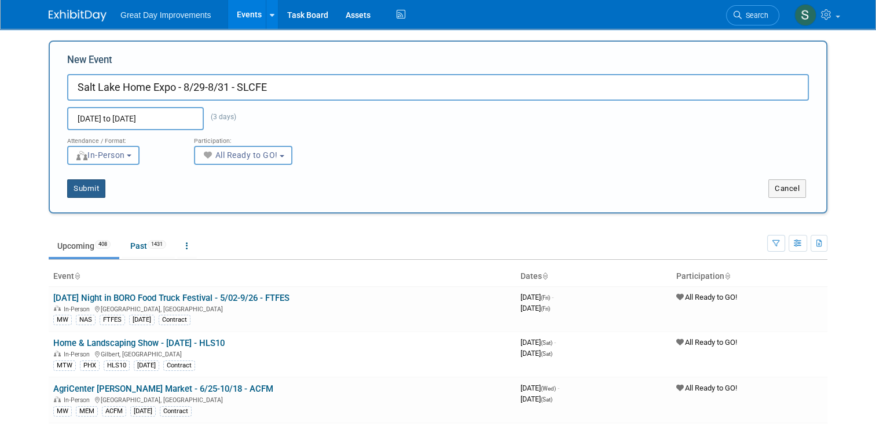
click at [68, 189] on button "Submit" at bounding box center [86, 189] width 38 height 19
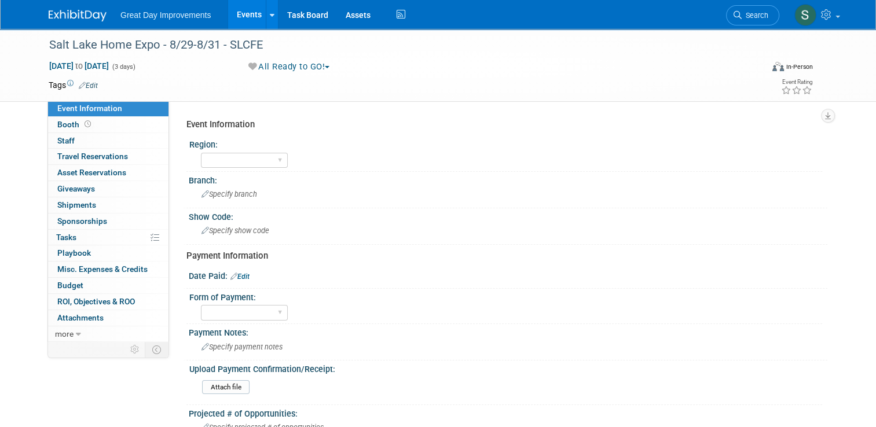
click at [82, 84] on link "Edit" at bounding box center [88, 86] width 19 height 8
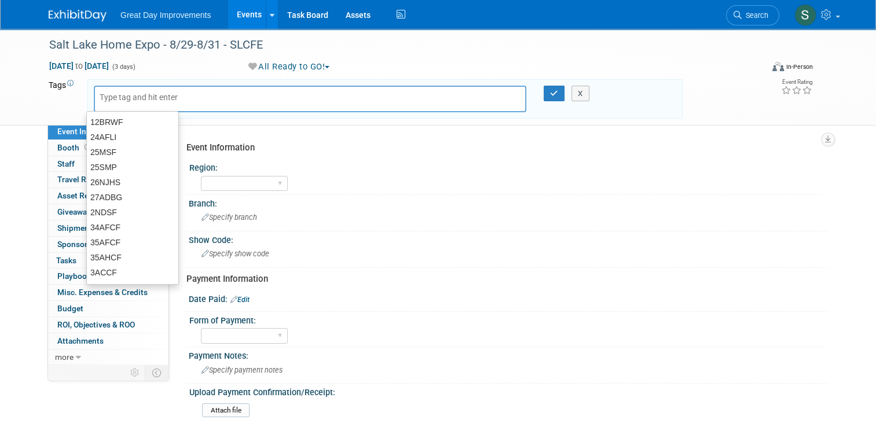
type input "N"
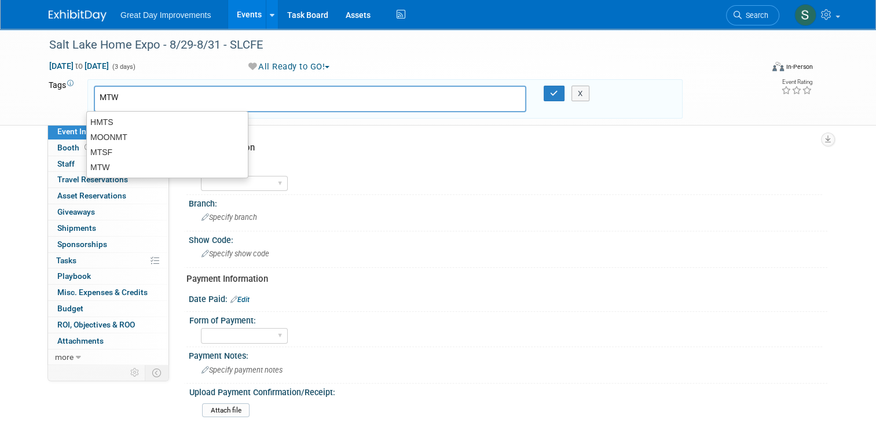
type input "MTW"
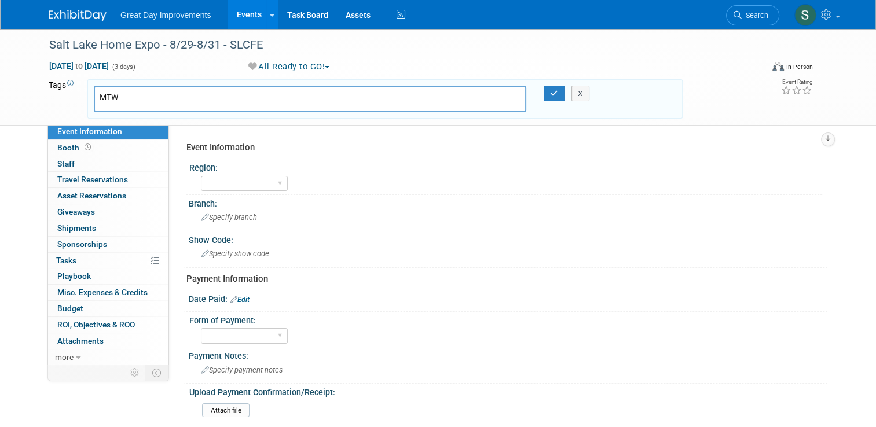
type input "MTW"
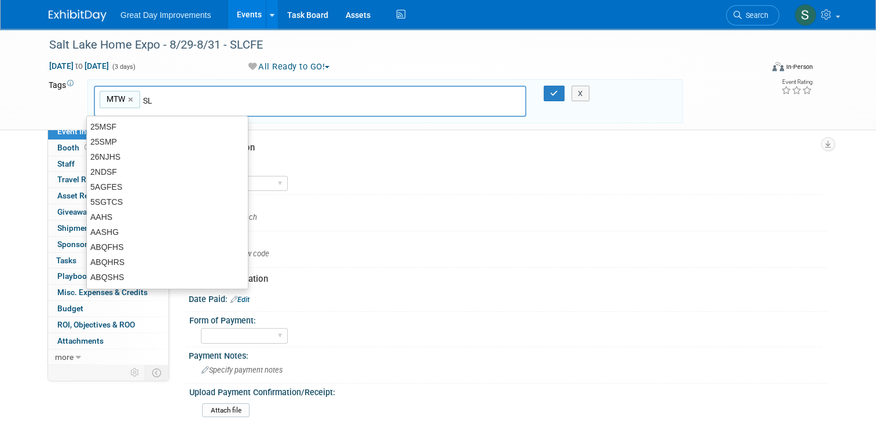
type input "SLC"
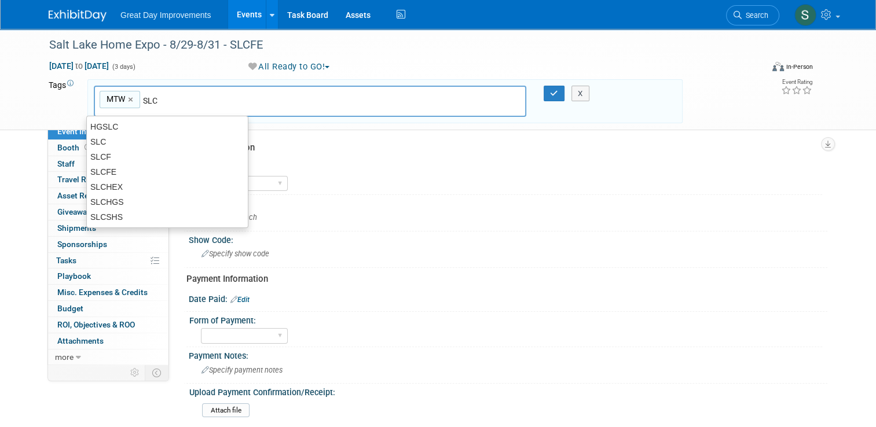
type input "MTW, SLC"
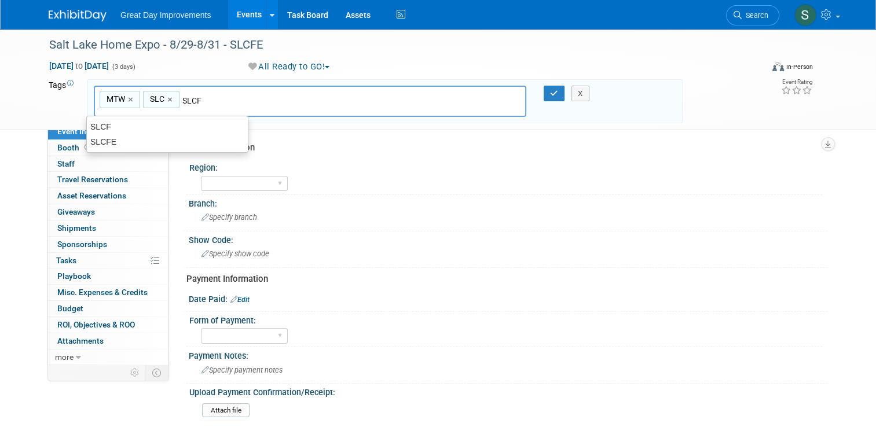
type input "SLCFE"
type input "MTW, SLC, SLCFE"
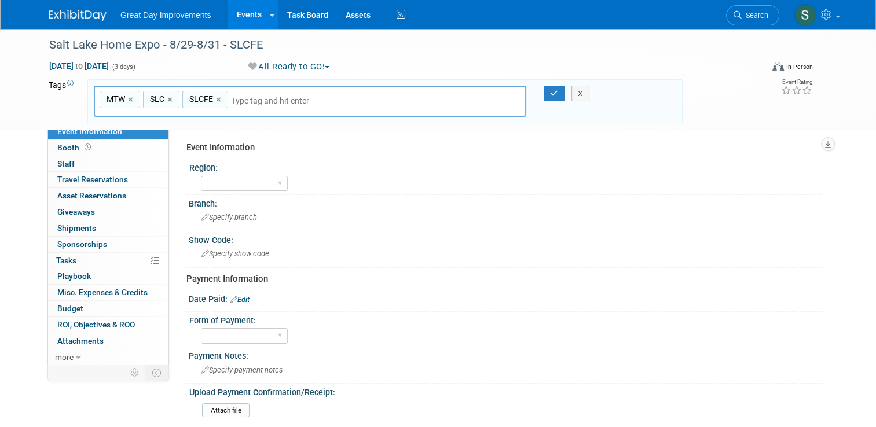
type input "MTW, SLC, SLCFE"
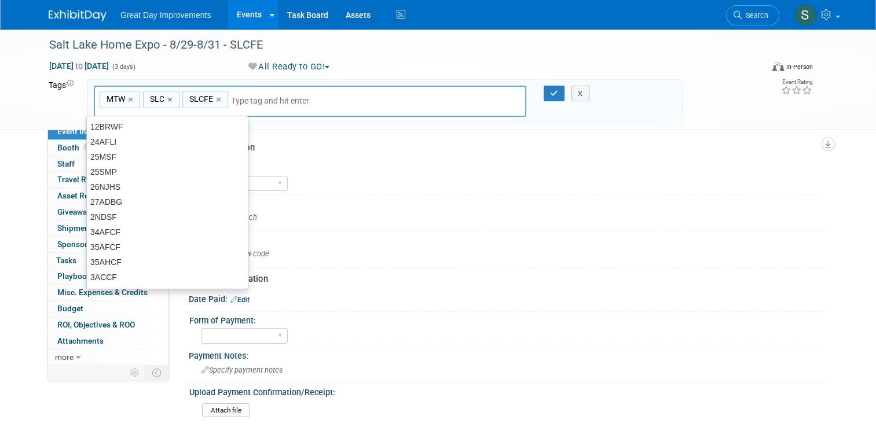
drag, startPoint x: 228, startPoint y: 88, endPoint x: 228, endPoint y: 101, distance: 13.3
click at [228, 101] on div "MTW, SLC, SLCFE MTW, SLC, SLCFE MTW × SLC × SLCFE ×" at bounding box center [310, 102] width 433 height 32
click at [231, 101] on input "text" at bounding box center [312, 101] width 162 height 12
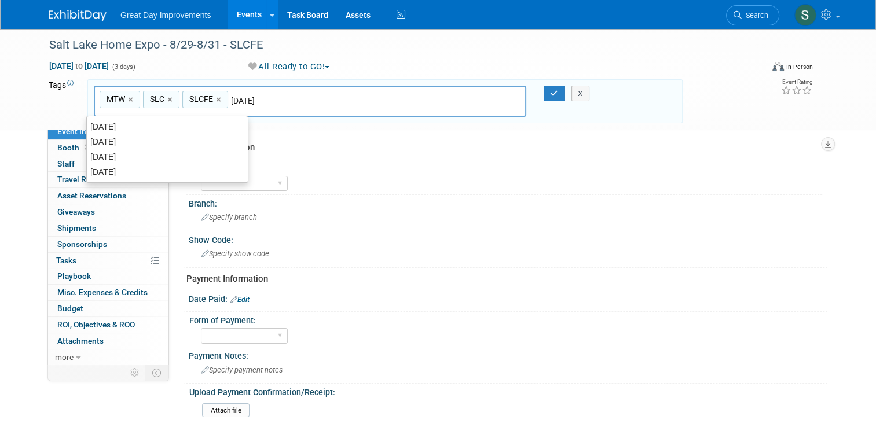
type input "[DATE]"
type input "MTW, SLC, SLCFE, AUG25"
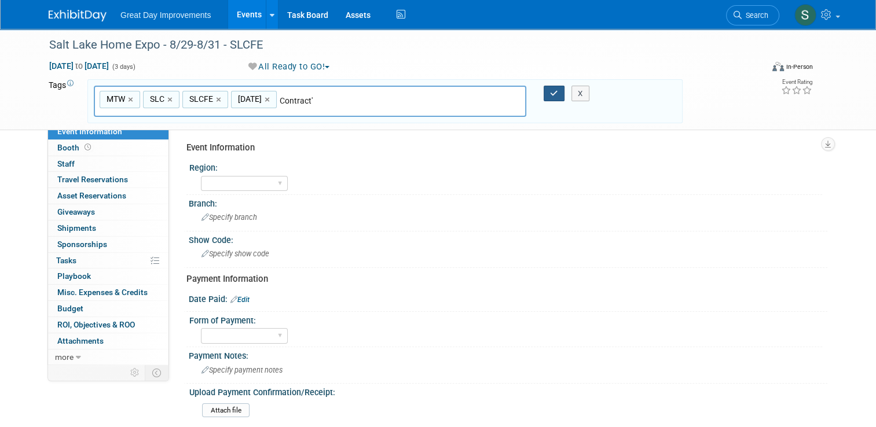
type input "Contract'"
click at [554, 90] on icon "button" at bounding box center [554, 94] width 8 height 8
type input "MTW, SLC, SLCFE, AUG25,Contract'"
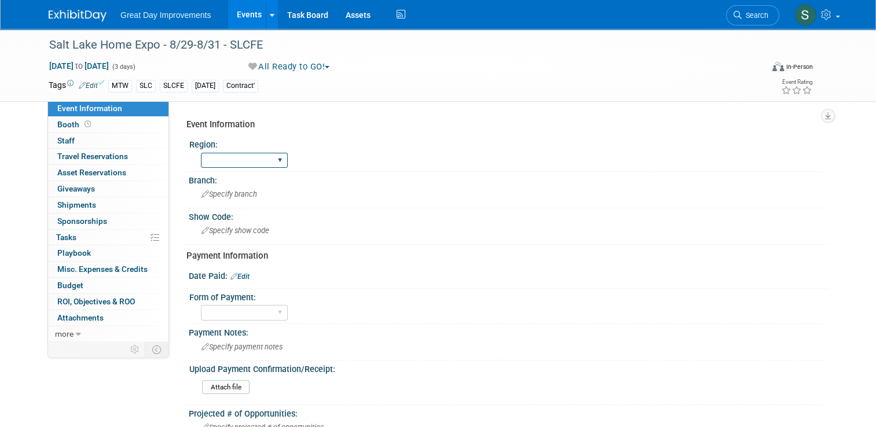
click at [272, 166] on select "GC MA MW MTW NE NEW OV PL PNW SA SE SC UMW FL" at bounding box center [244, 161] width 87 height 16
select select "MTW"
click at [201, 153] on select "GC MA MW MTW NE NEW OV PL PNW SA SE SC UMW FL" at bounding box center [244, 161] width 87 height 16
click at [243, 188] on div "Specify branch" at bounding box center [507, 194] width 621 height 18
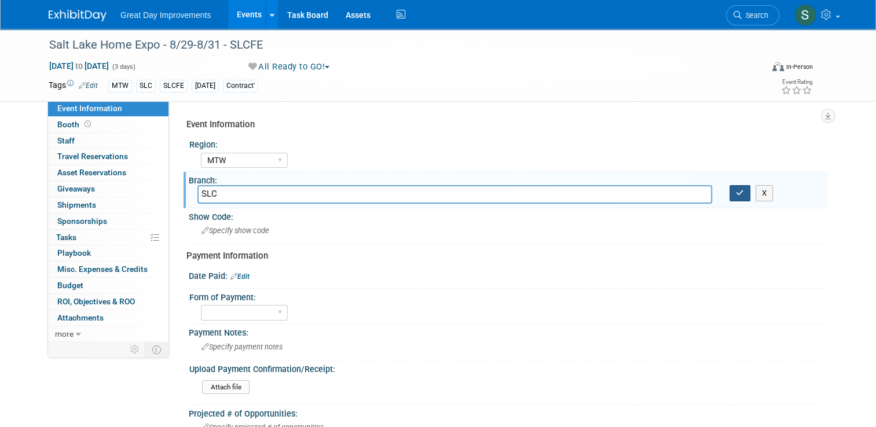
type input "SLC"
click at [741, 192] on icon "button" at bounding box center [740, 193] width 8 height 8
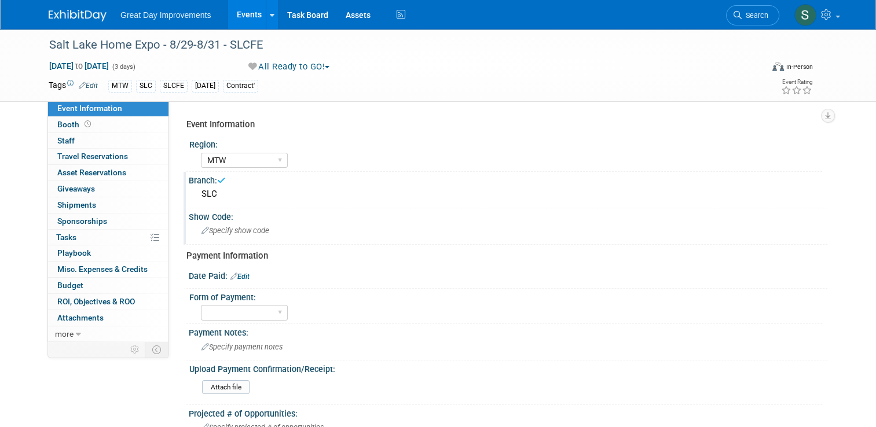
click at [354, 243] on div "Show Code: Specify show code" at bounding box center [506, 226] width 644 height 36
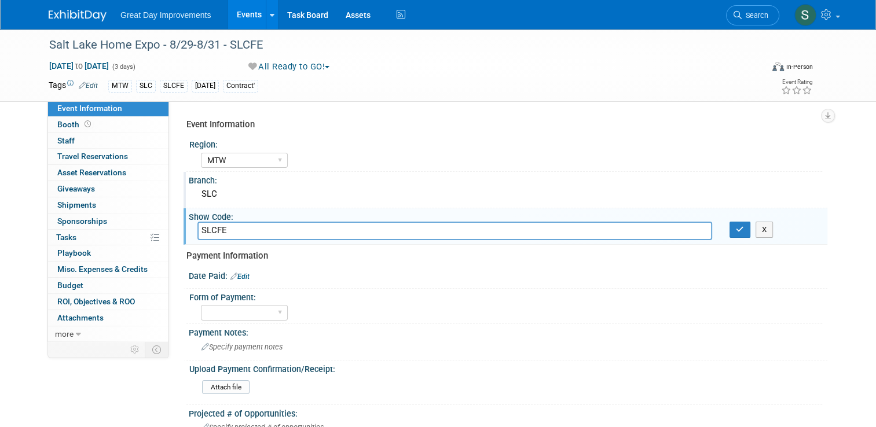
type input "SLCFE"
click at [741, 232] on icon "button" at bounding box center [740, 230] width 8 height 8
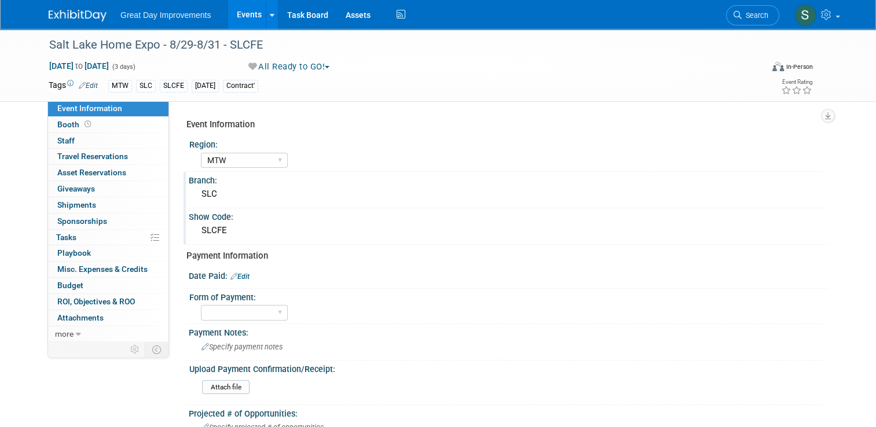
click at [238, 274] on link "Edit" at bounding box center [239, 277] width 19 height 8
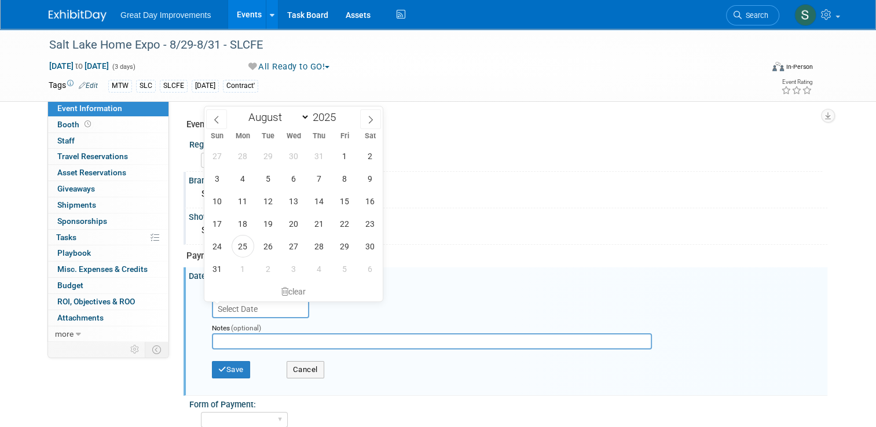
click at [231, 313] on input "text" at bounding box center [260, 309] width 97 height 19
click at [218, 113] on span at bounding box center [216, 119] width 21 height 20
select select "6"
click at [313, 182] on span "10" at bounding box center [319, 178] width 23 height 23
type input "Jul 10, 2025"
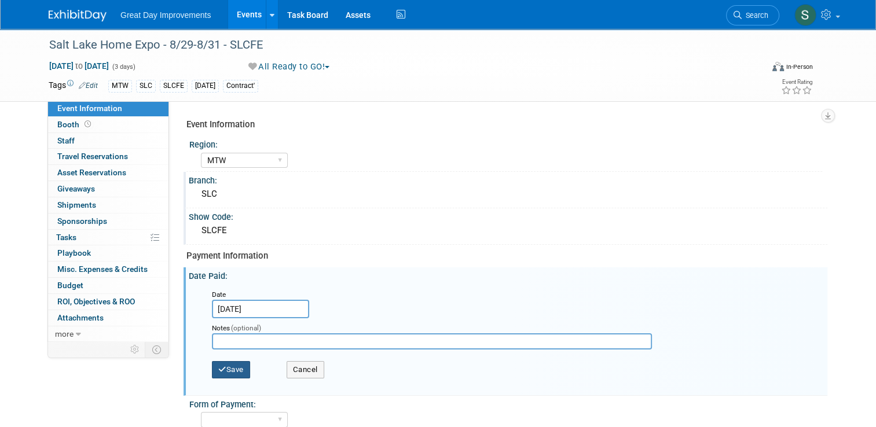
click at [233, 365] on button "Save" at bounding box center [231, 369] width 38 height 17
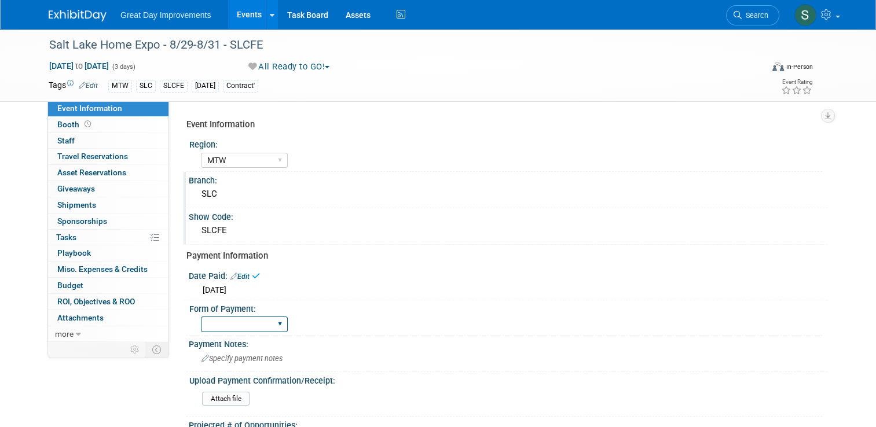
click at [239, 324] on select "Paid via CC Check Requested Pay at the Gate Other" at bounding box center [244, 325] width 87 height 16
select select "Paid via CC"
click at [201, 317] on select "Paid via CC Check Requested Pay at the Gate Other" at bounding box center [244, 325] width 87 height 16
click at [83, 10] on img at bounding box center [78, 16] width 58 height 12
